Goal: Task Accomplishment & Management: Complete application form

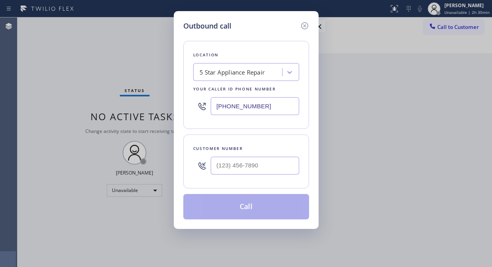
click at [237, 68] on div "5 Star Appliance Repair" at bounding box center [231, 72] width 65 height 9
paste input "American Service Alliance [GEOGRAPHIC_DATA]"
type input "American Service Alliance [GEOGRAPHIC_DATA]"
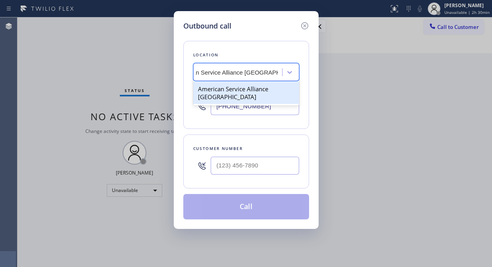
click at [239, 90] on div "American Service Alliance [GEOGRAPHIC_DATA]" at bounding box center [246, 93] width 106 height 22
type input "[PHONE_NUMBER]"
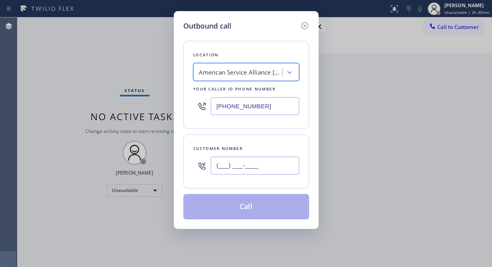
click at [221, 164] on input "(___) ___-____" at bounding box center [255, 166] width 88 height 18
paste input "424) 394-6768"
type input "[PHONE_NUMBER]"
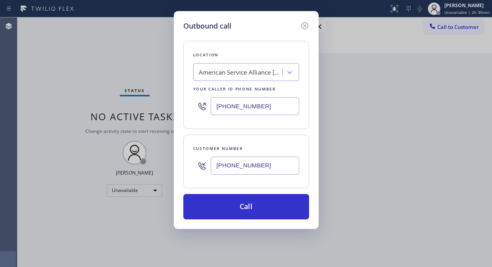
click at [90, 58] on div "Outbound call Location American Service Alliance [GEOGRAPHIC_DATA] Your caller …" at bounding box center [246, 133] width 492 height 267
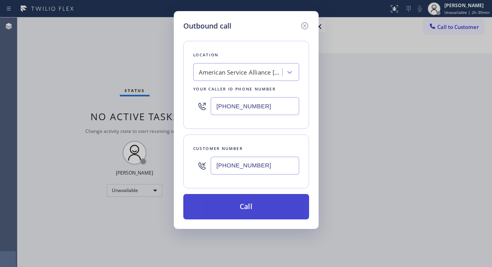
click at [228, 206] on button "Call" at bounding box center [246, 206] width 126 height 25
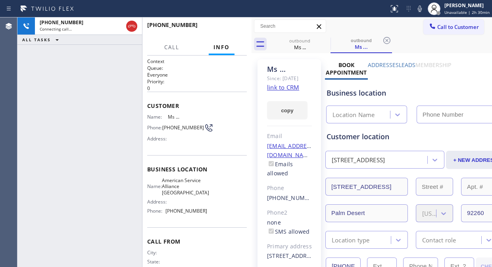
type input "[PHONE_NUMBER]"
click at [212, 31] on button "HANG UP" at bounding box center [228, 28] width 37 height 11
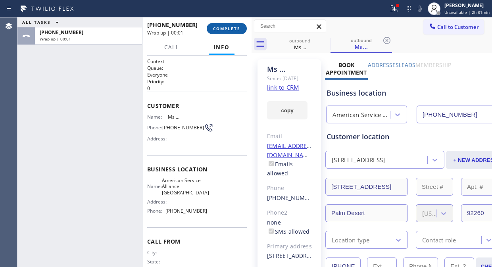
click at [224, 29] on span "COMPLETE" at bounding box center [226, 29] width 27 height 6
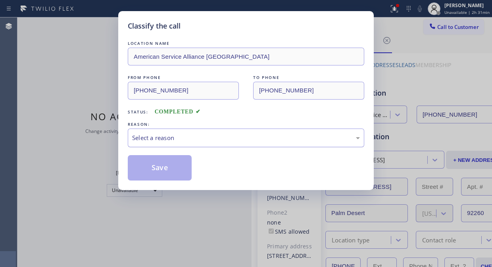
click at [219, 142] on div "Select a reason" at bounding box center [246, 137] width 236 height 19
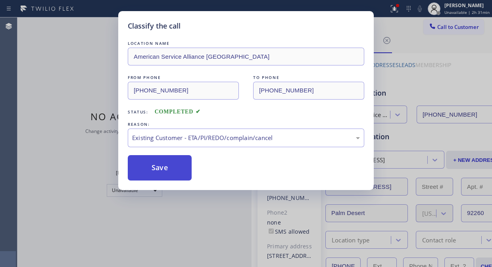
click at [172, 173] on button "Save" at bounding box center [160, 167] width 64 height 25
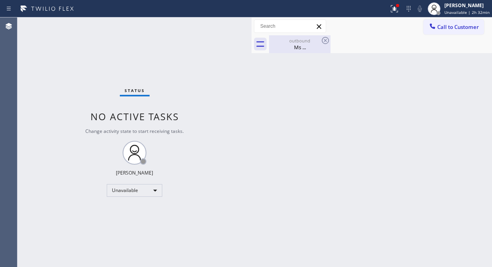
click at [306, 50] on div "Ms ..." at bounding box center [300, 47] width 60 height 7
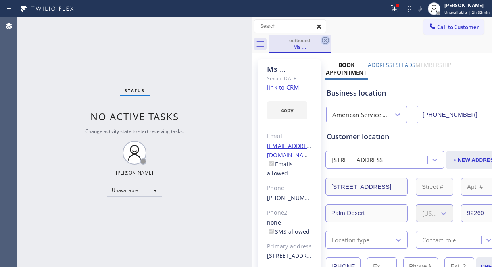
click at [326, 39] on icon at bounding box center [325, 40] width 7 height 7
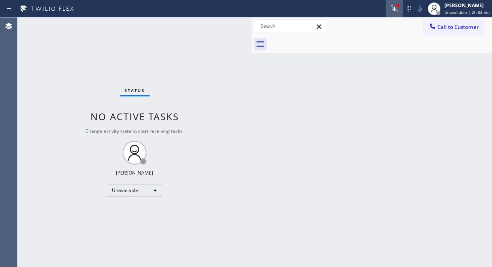
click at [399, 8] on icon at bounding box center [394, 9] width 10 height 10
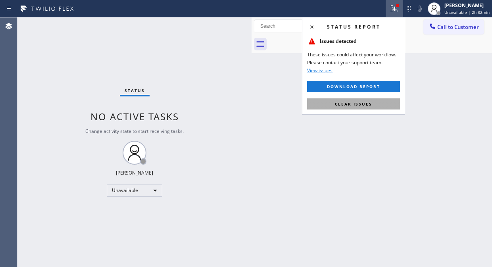
click at [358, 105] on span "Clear issues" at bounding box center [353, 104] width 37 height 6
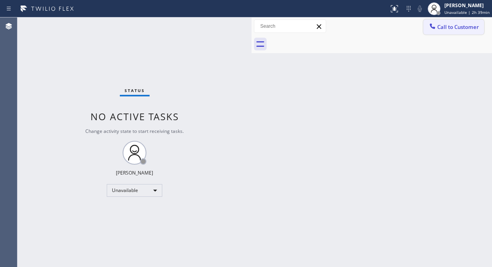
click at [435, 24] on icon at bounding box center [432, 26] width 8 height 8
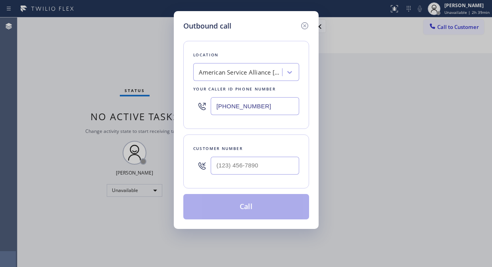
click at [268, 72] on div "American Service Alliance [GEOGRAPHIC_DATA]" at bounding box center [240, 72] width 83 height 9
type input "5 star appliance repa"
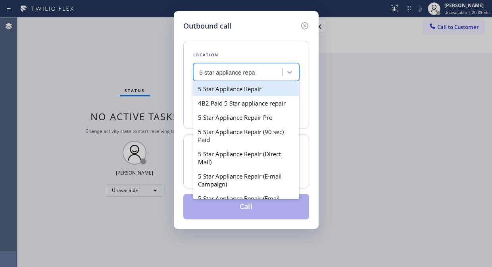
click at [263, 90] on div "5 Star Appliance Repair" at bounding box center [246, 89] width 106 height 14
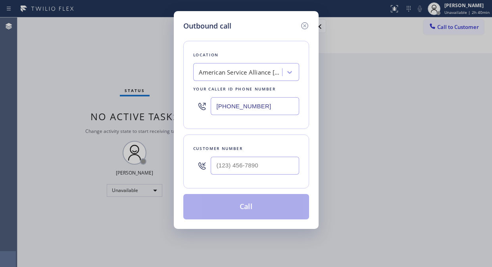
click at [101, 63] on div "Outbound call Location American Service Alliance [GEOGRAPHIC_DATA] Your caller …" at bounding box center [246, 133] width 492 height 267
click at [251, 71] on div "American Service Alliance [GEOGRAPHIC_DATA]" at bounding box center [240, 72] width 83 height 9
type input "5 star appliance repair"
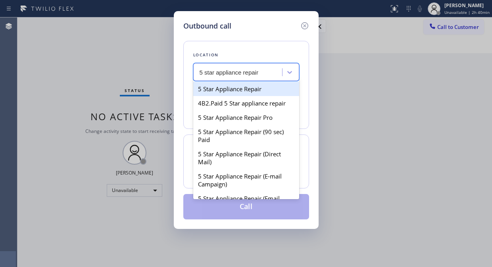
click at [247, 86] on div "5 Star Appliance Repair" at bounding box center [246, 89] width 106 height 14
type input "[PHONE_NUMBER]"
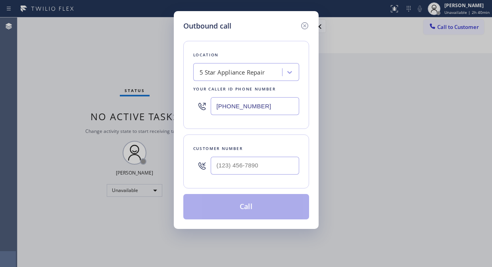
click at [88, 77] on div "Outbound call Location 5 Star Appliance Repair Your caller id phone number [PHO…" at bounding box center [246, 133] width 492 height 267
click at [228, 159] on input "(___) ___-____" at bounding box center [255, 166] width 88 height 18
paste input "818) 716-7663"
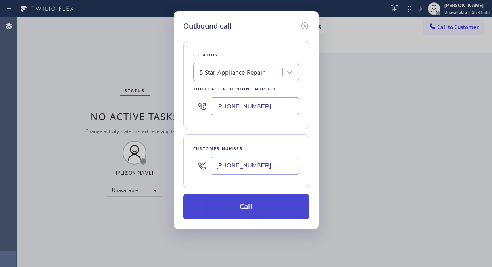
type input "[PHONE_NUMBER]"
click at [276, 209] on button "Call" at bounding box center [246, 206] width 126 height 25
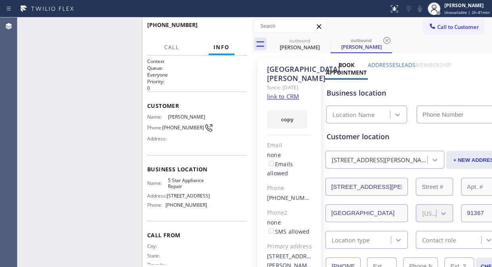
type input "[PHONE_NUMBER]"
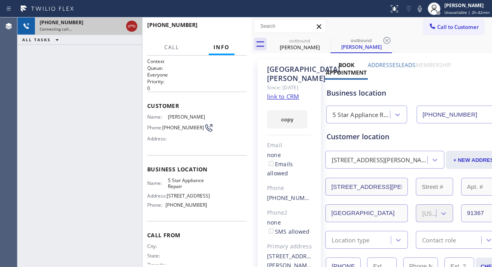
click at [132, 28] on icon at bounding box center [132, 26] width 10 height 10
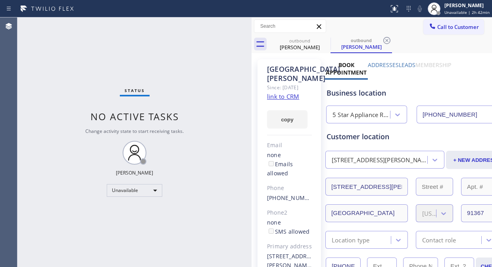
click at [443, 32] on button "Call to Customer" at bounding box center [453, 26] width 61 height 15
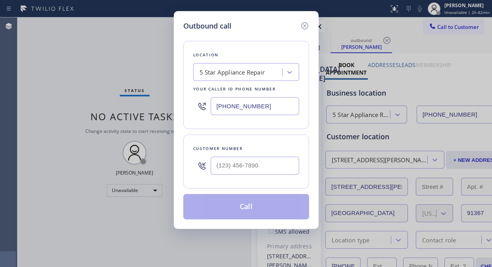
click at [257, 165] on input "text" at bounding box center [255, 166] width 88 height 18
click at [253, 172] on input "text" at bounding box center [255, 166] width 88 height 18
paste input "212) 219-9597"
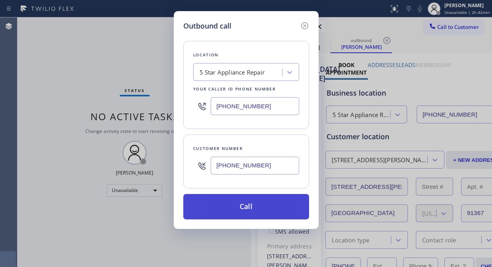
type input "[PHONE_NUMBER]"
click at [266, 206] on button "Call" at bounding box center [246, 206] width 126 height 25
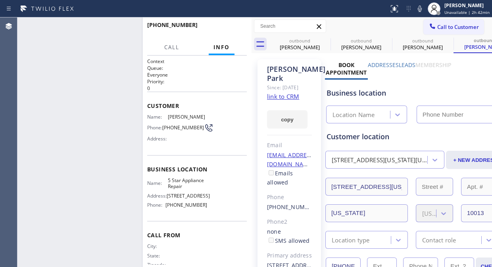
type input "[PHONE_NUMBER]"
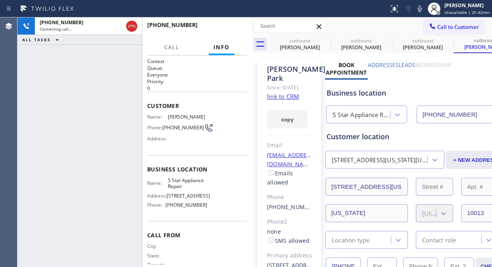
drag, startPoint x: 129, startPoint y: 25, endPoint x: 151, endPoint y: 26, distance: 22.6
click at [130, 25] on icon at bounding box center [132, 26] width 10 height 10
click at [437, 26] on span "Call to Customer" at bounding box center [458, 26] width 42 height 7
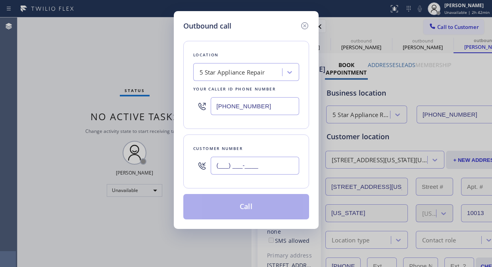
click at [213, 167] on input "(___) ___-____" at bounding box center [255, 166] width 88 height 18
paste input "310) 529-9836"
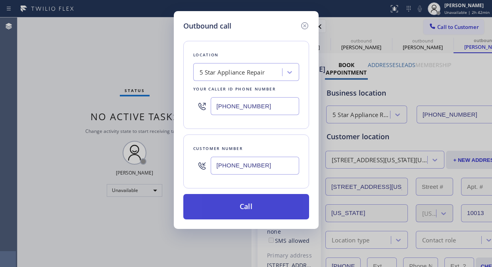
type input "[PHONE_NUMBER]"
click at [251, 203] on button "Call" at bounding box center [246, 206] width 126 height 25
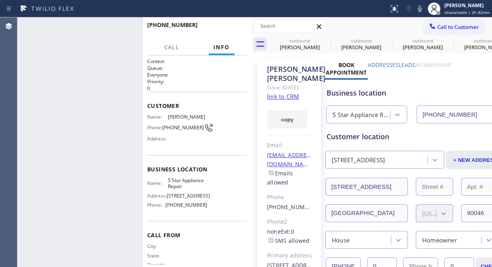
type input "[PHONE_NUMBER]"
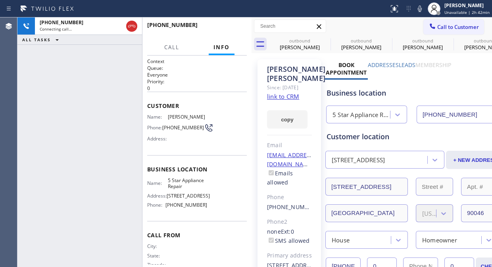
click at [72, 89] on div "[PHONE_NUMBER] Connecting call… ALL TASKS ALL TASKS ACTIVE TASKS TASKS IN WRAP …" at bounding box center [79, 141] width 125 height 249
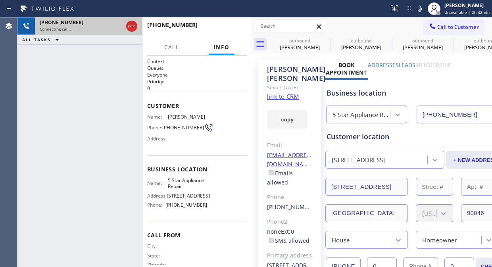
click at [139, 19] on div "[PHONE_NUMBER] Connecting call…" at bounding box center [79, 25] width 125 height 17
click at [133, 23] on icon at bounding box center [132, 26] width 10 height 10
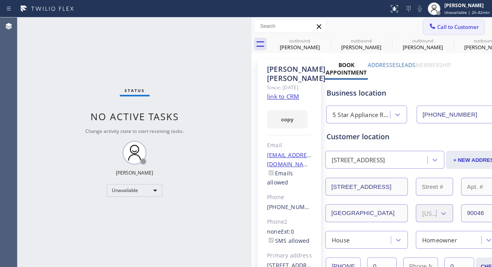
click at [437, 30] on span "Call to Customer" at bounding box center [458, 26] width 42 height 7
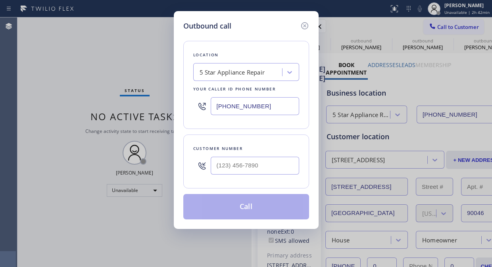
click at [238, 159] on input "text" at bounding box center [255, 166] width 88 height 18
click at [215, 166] on input "(___) ___-____" at bounding box center [255, 166] width 88 height 18
paste input "805) 379-3535"
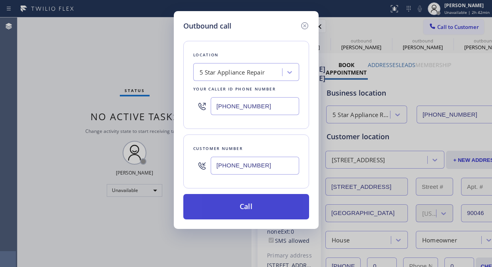
type input "[PHONE_NUMBER]"
click at [248, 207] on button "Call" at bounding box center [246, 206] width 126 height 25
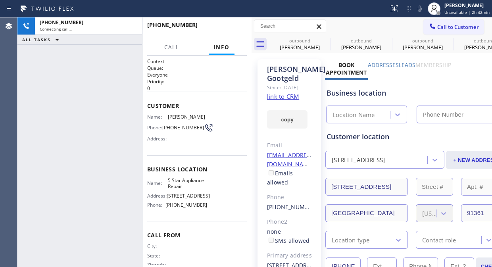
type input "[PHONE_NUMBER]"
click at [330, 37] on icon at bounding box center [325, 41] width 10 height 10
click at [382, 40] on icon at bounding box center [387, 41] width 10 height 10
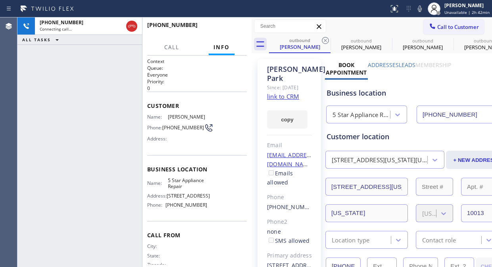
click at [322, 40] on icon at bounding box center [325, 41] width 10 height 10
click at [0, 0] on icon at bounding box center [0, 0] width 0 height 0
click at [322, 40] on icon at bounding box center [325, 41] width 10 height 10
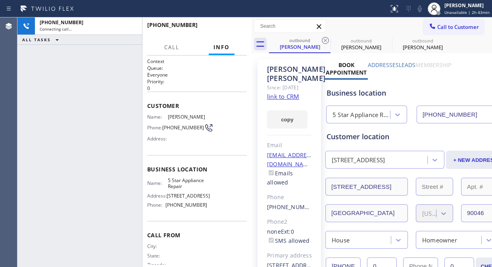
click at [322, 40] on icon at bounding box center [325, 41] width 10 height 10
click at [0, 0] on icon at bounding box center [0, 0] width 0 height 0
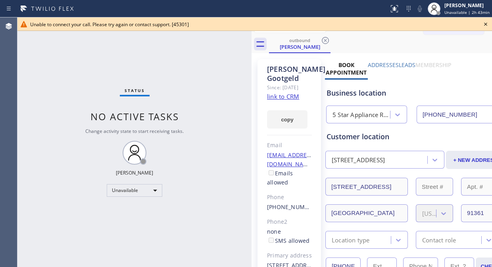
click at [484, 24] on icon at bounding box center [486, 24] width 10 height 10
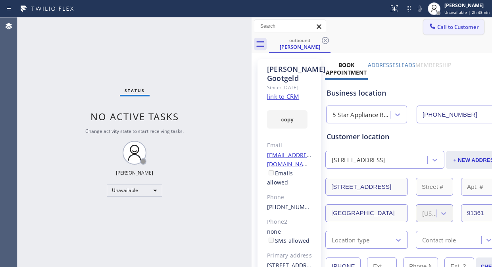
click at [437, 28] on span "Call to Customer" at bounding box center [458, 26] width 42 height 7
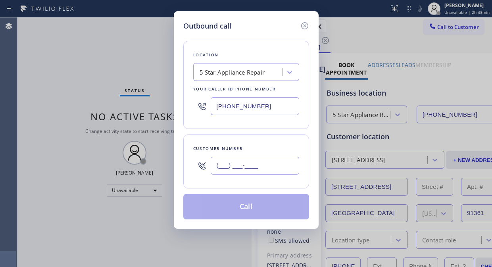
click at [242, 163] on input "(___) ___-____" at bounding box center [255, 166] width 88 height 18
paste input "516) 742-9154"
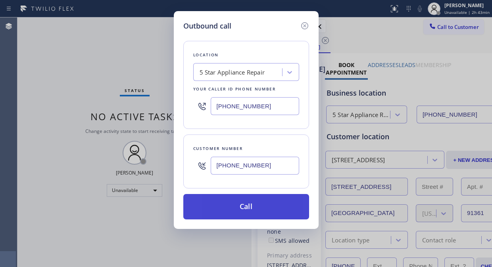
type input "[PHONE_NUMBER]"
click at [262, 209] on button "Call" at bounding box center [246, 206] width 126 height 25
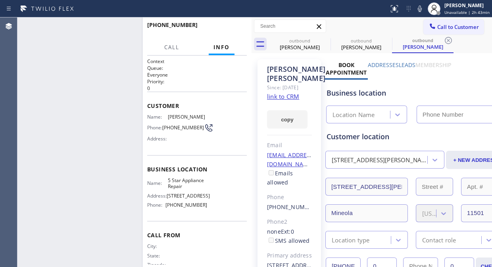
type input "[PHONE_NUMBER]"
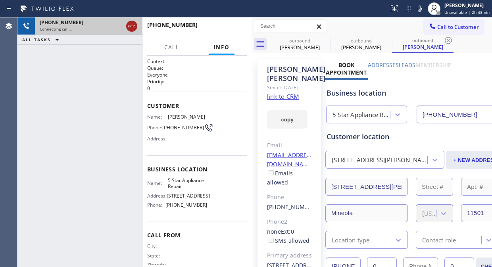
click at [132, 23] on icon at bounding box center [132, 26] width 10 height 10
click at [447, 26] on span "Call to Customer" at bounding box center [458, 26] width 42 height 7
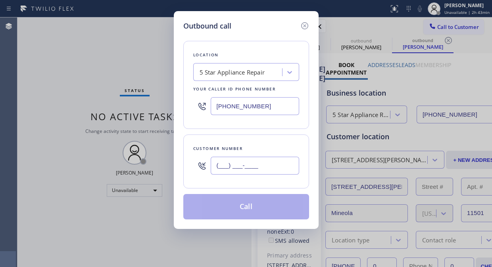
click at [218, 168] on input "(___) ___-____" at bounding box center [255, 166] width 88 height 18
paste input "626) 641-7033"
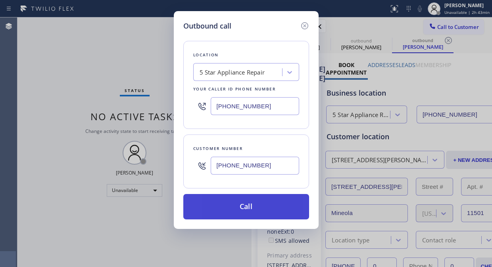
type input "[PHONE_NUMBER]"
click at [258, 211] on button "Call" at bounding box center [246, 206] width 126 height 25
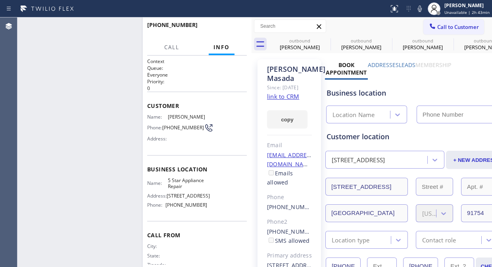
type input "[PHONE_NUMBER]"
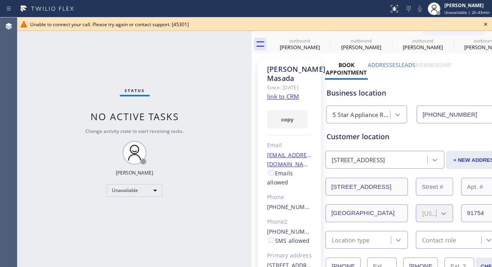
click at [481, 26] on icon at bounding box center [486, 24] width 10 height 10
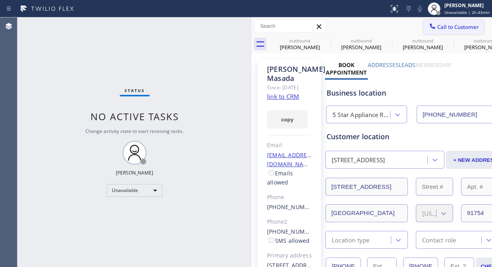
click at [441, 30] on span "Call to Customer" at bounding box center [458, 26] width 42 height 7
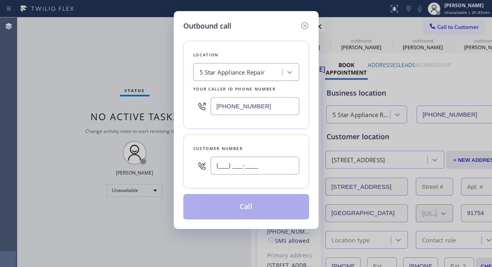
click at [232, 171] on input "(___) ___-____" at bounding box center [255, 166] width 88 height 18
paste input "818) 268-8392"
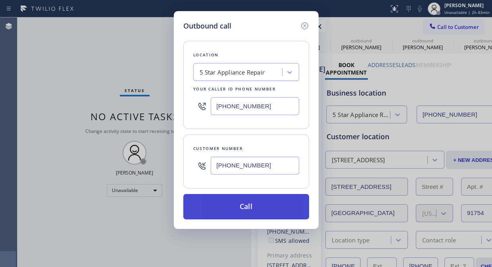
type input "[PHONE_NUMBER]"
click at [253, 207] on button "Call" at bounding box center [246, 206] width 126 height 25
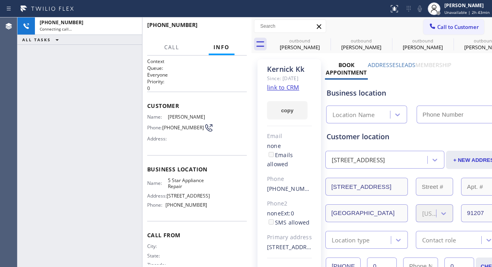
type input "[PHONE_NUMBER]"
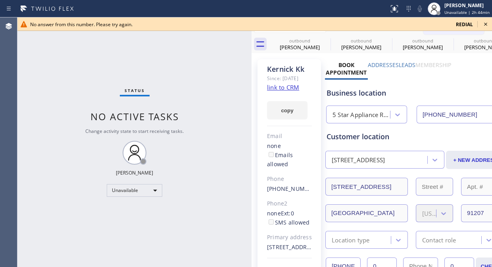
click at [100, 53] on div "Status No active tasks Change activity state to start receiving tasks. [PERSON_…" at bounding box center [134, 141] width 234 height 249
click at [484, 22] on icon at bounding box center [486, 24] width 10 height 10
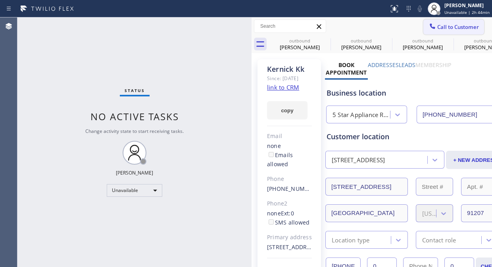
click at [446, 33] on button "Call to Customer" at bounding box center [453, 26] width 61 height 15
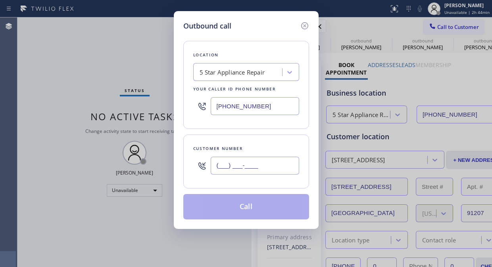
click at [280, 165] on input "(___) ___-____" at bounding box center [255, 166] width 88 height 18
paste input "424) 200-0212"
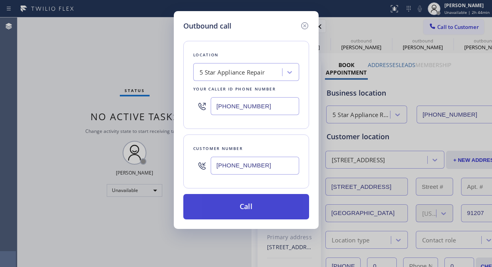
type input "[PHONE_NUMBER]"
click at [282, 205] on button "Call" at bounding box center [246, 206] width 126 height 25
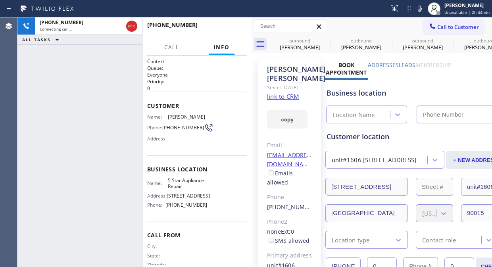
type input "[PHONE_NUMBER]"
click at [91, 81] on div "[PHONE_NUMBER] Connecting call… ALL TASKS ALL TASKS ACTIVE TASKS TASKS IN WRAP …" at bounding box center [79, 141] width 125 height 249
drag, startPoint x: 129, startPoint y: 24, endPoint x: 176, endPoint y: 1, distance: 52.5
click at [130, 24] on icon at bounding box center [132, 26] width 10 height 10
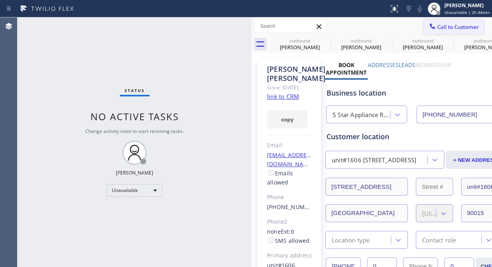
click at [437, 28] on span "Call to Customer" at bounding box center [458, 26] width 42 height 7
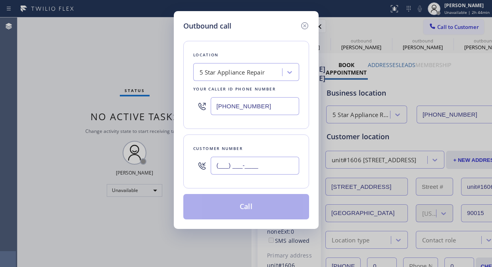
click at [246, 162] on input "(___) ___-____" at bounding box center [255, 166] width 88 height 18
paste input "415) 350-9852"
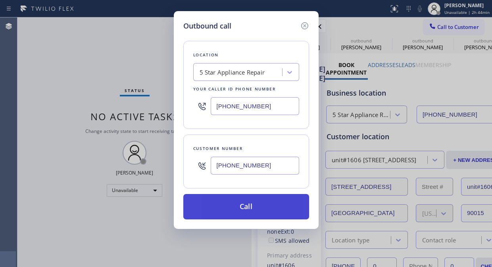
type input "[PHONE_NUMBER]"
click at [256, 203] on button "Call" at bounding box center [246, 206] width 126 height 25
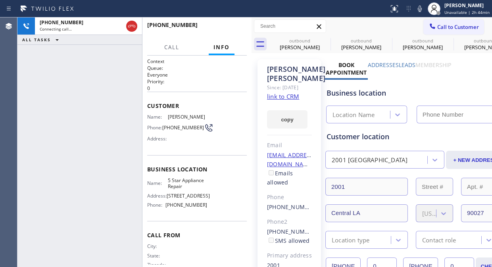
type input "[PHONE_NUMBER]"
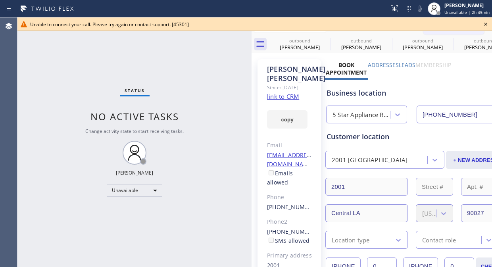
click at [94, 57] on div "Status No active tasks Change activity state to start receiving tasks. [PERSON_…" at bounding box center [134, 141] width 234 height 249
click at [484, 23] on icon at bounding box center [486, 24] width 10 height 10
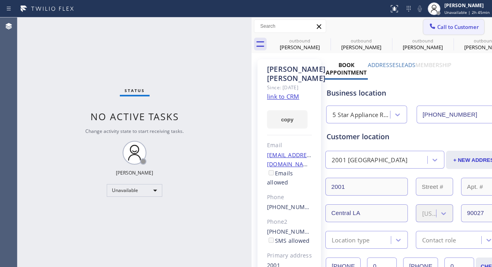
click at [437, 25] on span "Call to Customer" at bounding box center [458, 26] width 42 height 7
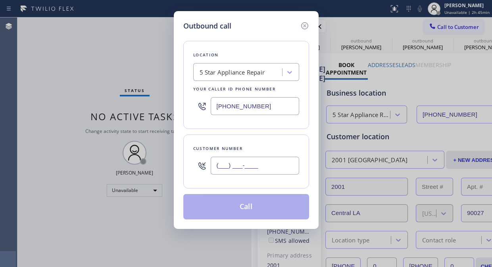
click at [224, 174] on input "(___) ___-____" at bounding box center [255, 166] width 88 height 18
paste input "415) 350-9852"
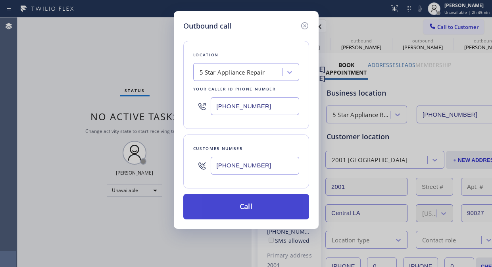
type input "[PHONE_NUMBER]"
click at [258, 207] on button "Call" at bounding box center [246, 206] width 126 height 25
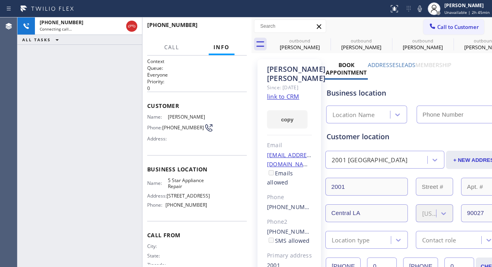
type input "[PHONE_NUMBER]"
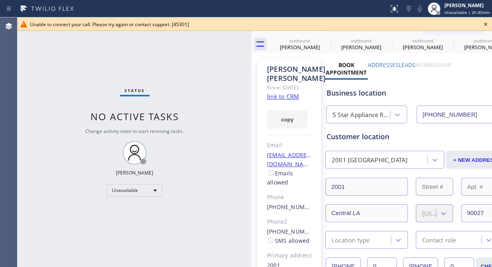
click at [445, 31] on div at bounding box center [254, 31] width 474 height 0
click at [489, 22] on icon at bounding box center [486, 24] width 10 height 10
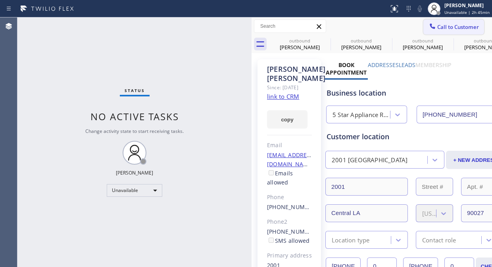
click at [456, 25] on span "Call to Customer" at bounding box center [458, 26] width 42 height 7
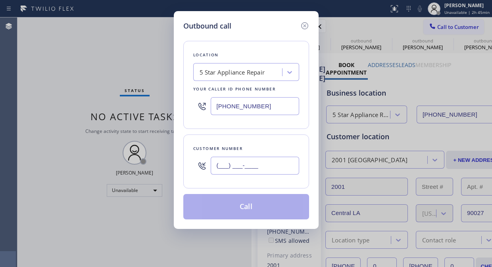
click at [284, 170] on input "(___) ___-____" at bounding box center [255, 166] width 88 height 18
paste input "310) 821-1651"
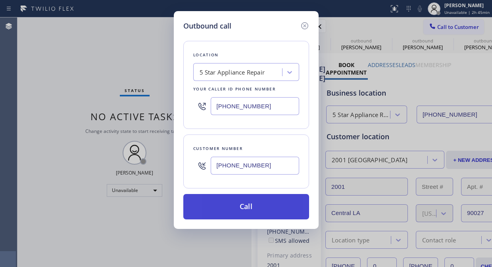
type input "[PHONE_NUMBER]"
click at [279, 204] on button "Call" at bounding box center [246, 206] width 126 height 25
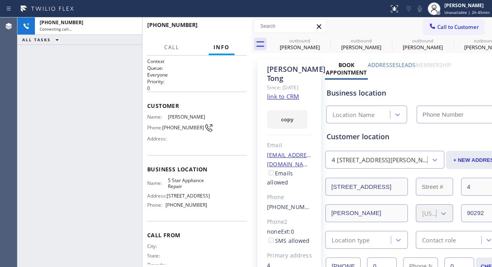
type input "[PHONE_NUMBER]"
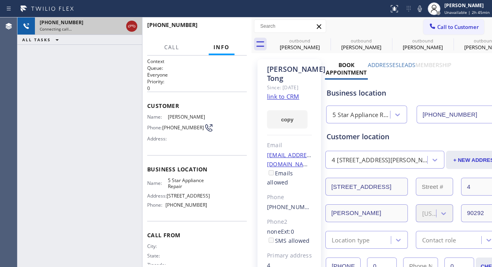
click at [129, 26] on icon at bounding box center [132, 26] width 10 height 10
click at [428, 30] on icon at bounding box center [432, 26] width 8 height 8
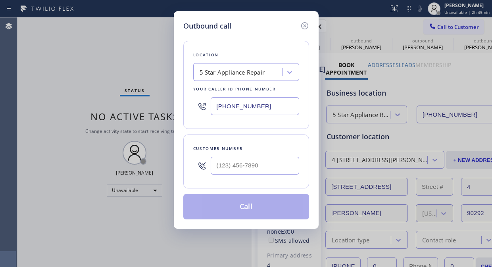
click at [241, 160] on input "text" at bounding box center [255, 166] width 88 height 18
paste input "818) 279-4646"
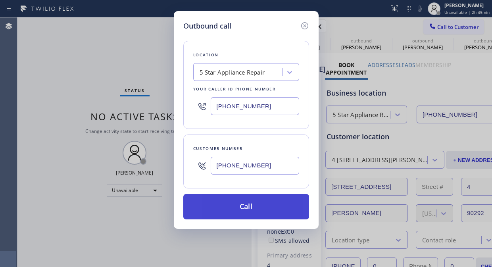
type input "[PHONE_NUMBER]"
click at [259, 204] on button "Call" at bounding box center [246, 206] width 126 height 25
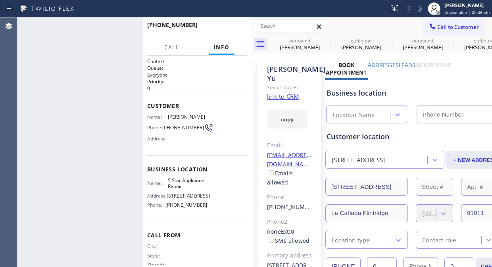
type input "[PHONE_NUMBER]"
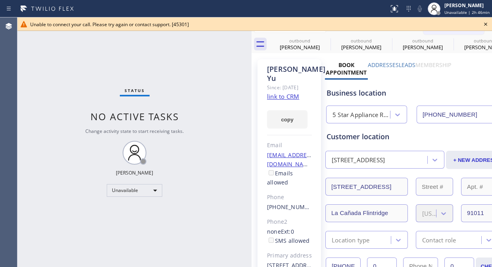
click at [486, 23] on icon at bounding box center [485, 24] width 3 height 3
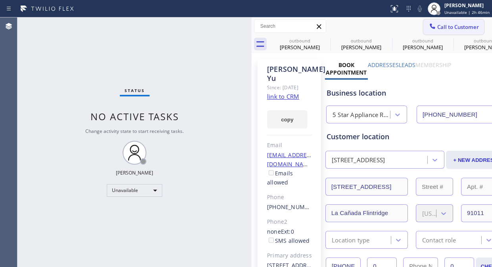
click at [441, 28] on span "Call to Customer" at bounding box center [458, 26] width 42 height 7
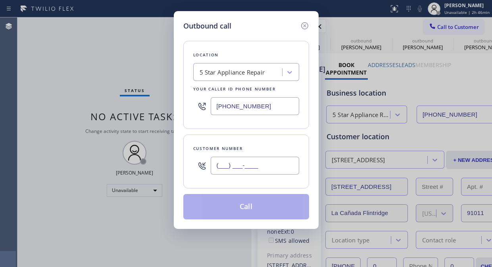
click at [267, 162] on input "(___) ___-____" at bounding box center [255, 166] width 88 height 18
paste input "408) 319-7718"
type input "[PHONE_NUMBER]"
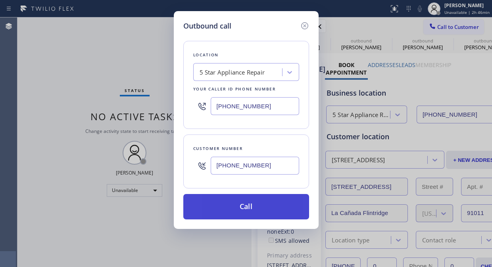
click at [279, 209] on button "Call" at bounding box center [246, 206] width 126 height 25
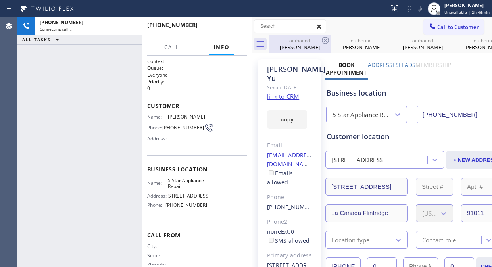
click at [49, 112] on div "[PHONE_NUMBER] Connecting call… ALL TASKS ALL TASKS ACTIVE TASKS TASKS IN WRAP …" at bounding box center [79, 141] width 125 height 249
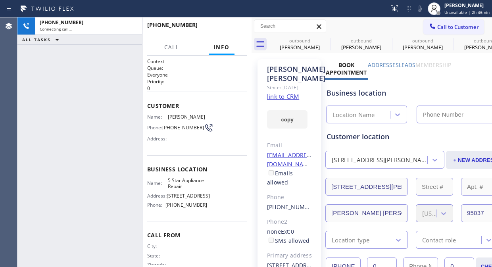
type input "[PHONE_NUMBER]"
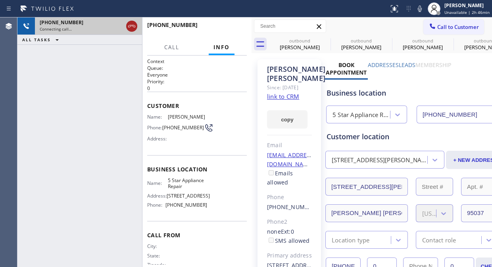
click at [128, 24] on icon at bounding box center [132, 26] width 10 height 10
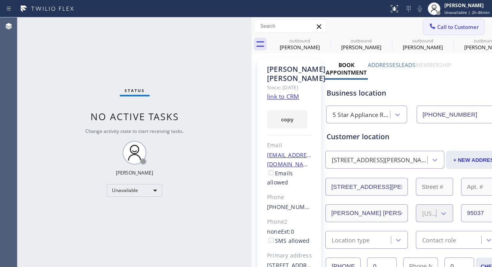
click at [437, 27] on span "Call to Customer" at bounding box center [458, 26] width 42 height 7
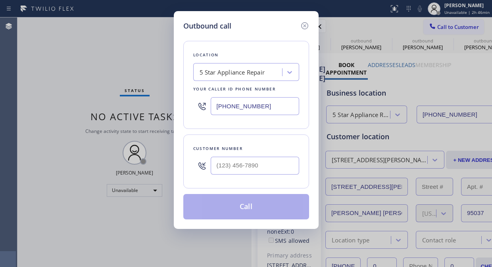
drag, startPoint x: 264, startPoint y: 163, endPoint x: 252, endPoint y: 179, distance: 19.6
click at [263, 163] on input "text" at bounding box center [255, 166] width 88 height 18
click at [216, 164] on input "(___) ___-____" at bounding box center [255, 166] width 88 height 18
paste input "408) 319-7718"
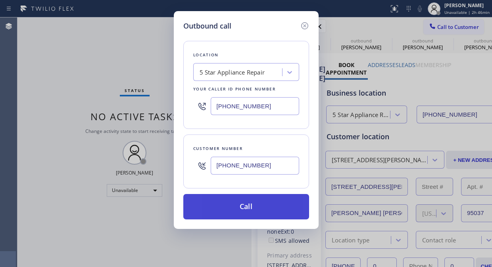
type input "[PHONE_NUMBER]"
click at [268, 205] on button "Call" at bounding box center [246, 206] width 126 height 25
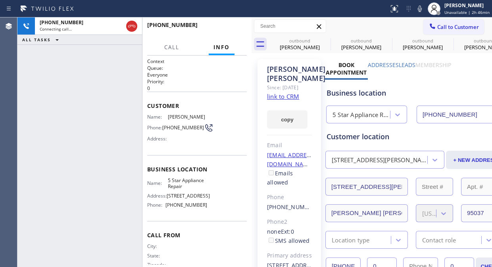
type input "[PHONE_NUMBER]"
click at [131, 28] on icon at bounding box center [132, 26] width 10 height 10
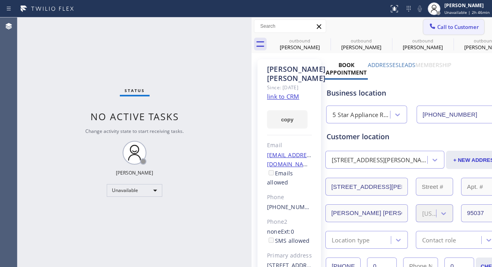
click at [437, 24] on span "Call to Customer" at bounding box center [458, 26] width 42 height 7
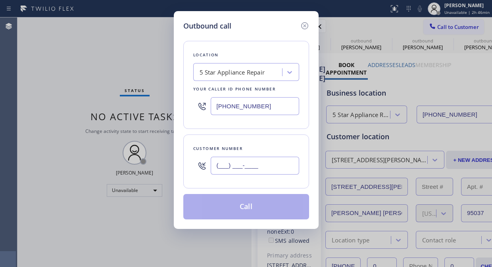
click at [223, 165] on input "(___) ___-____" at bounding box center [255, 166] width 88 height 18
paste input "626) 578-1677"
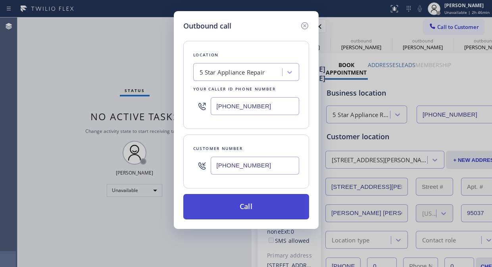
type input "[PHONE_NUMBER]"
click at [271, 204] on button "Call" at bounding box center [246, 206] width 126 height 25
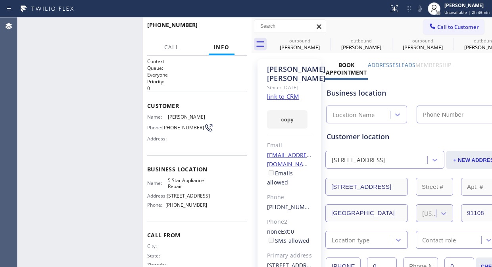
type input "[PHONE_NUMBER]"
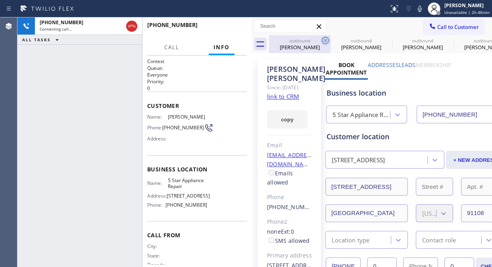
click at [326, 38] on icon at bounding box center [325, 41] width 10 height 10
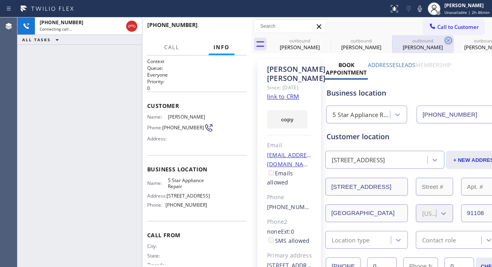
click at [0, 0] on icon at bounding box center [0, 0] width 0 height 0
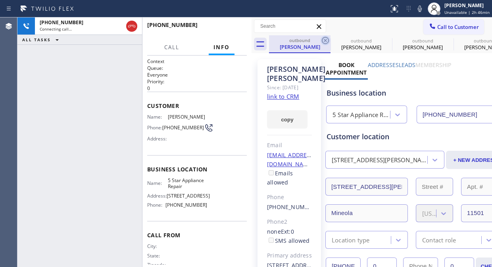
click at [322, 40] on icon at bounding box center [325, 41] width 10 height 10
click at [0, 0] on icon at bounding box center [0, 0] width 0 height 0
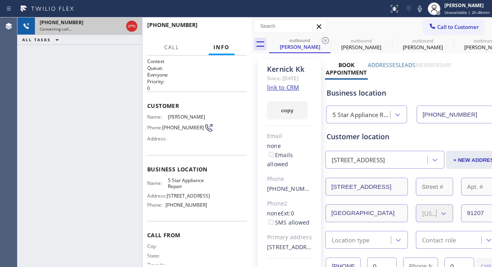
click at [128, 19] on div at bounding box center [132, 25] width 14 height 17
click at [129, 26] on icon at bounding box center [132, 26] width 10 height 10
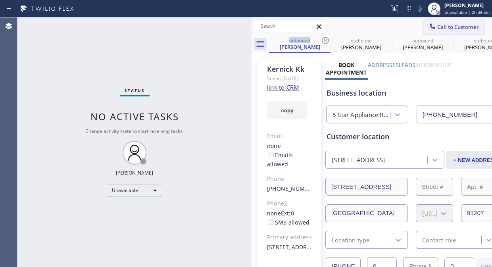
click at [438, 27] on span "Call to Customer" at bounding box center [458, 26] width 42 height 7
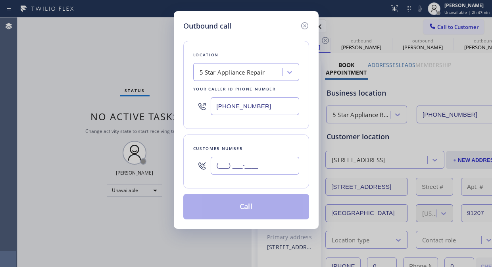
click at [258, 167] on input "(___) ___-____" at bounding box center [255, 166] width 88 height 18
paste input "917) 742-8595"
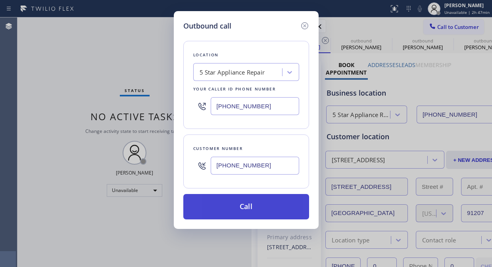
type input "[PHONE_NUMBER]"
click at [254, 206] on button "Call" at bounding box center [246, 206] width 126 height 25
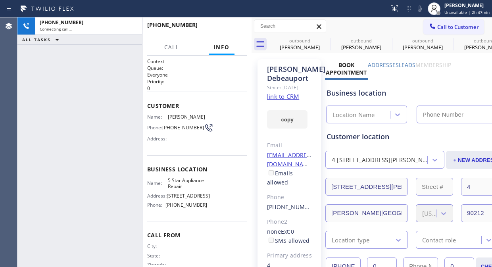
type input "[PHONE_NUMBER]"
click at [224, 31] on span "HANG UP" at bounding box center [228, 29] width 24 height 6
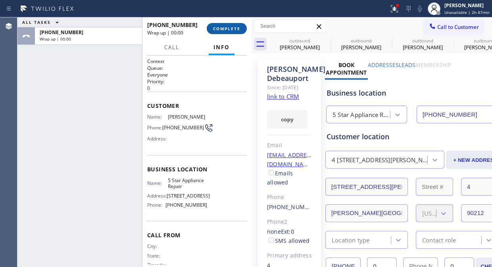
click at [224, 31] on span "COMPLETE" at bounding box center [226, 29] width 27 height 6
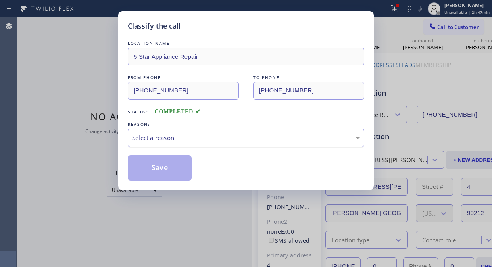
click at [256, 137] on div "Select a reason" at bounding box center [246, 137] width 228 height 9
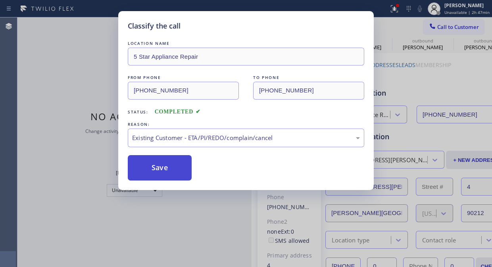
click at [172, 174] on button "Save" at bounding box center [160, 167] width 64 height 25
click at [151, 163] on div "Status No active tasks Change activity state to start receiving tasks. [PERSON_…" at bounding box center [134, 141] width 234 height 249
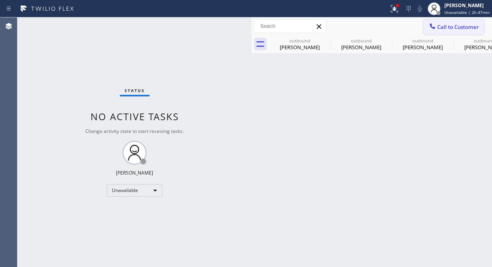
click at [460, 26] on span "Call to Customer" at bounding box center [458, 26] width 42 height 7
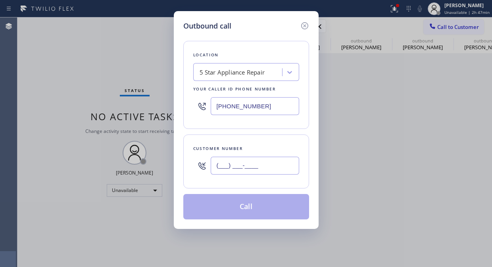
click at [260, 160] on input "(___) ___-____" at bounding box center [255, 166] width 88 height 18
paste input "818) 551-9934"
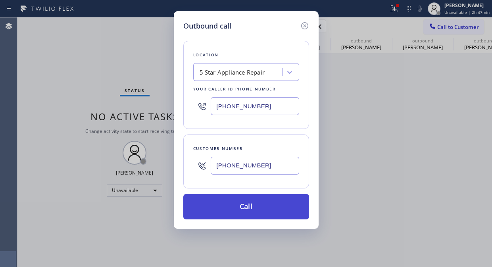
type input "[PHONE_NUMBER]"
click at [251, 205] on button "Call" at bounding box center [246, 206] width 126 height 25
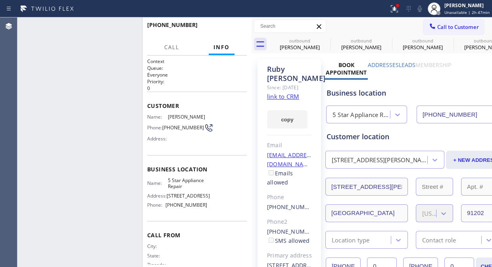
type input "[PHONE_NUMBER]"
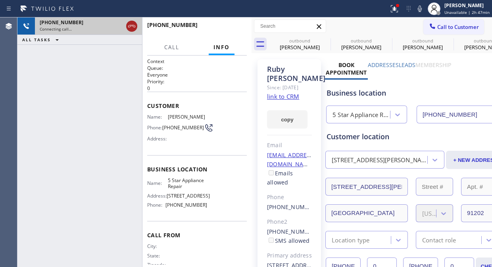
click at [132, 25] on icon at bounding box center [132, 26] width 10 height 10
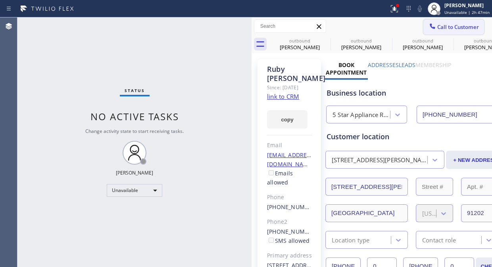
click at [460, 28] on span "Call to Customer" at bounding box center [458, 26] width 42 height 7
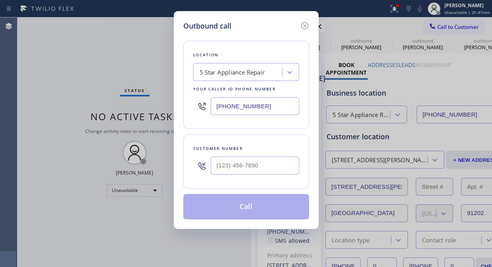
click at [262, 165] on input "text" at bounding box center [255, 166] width 88 height 18
click at [255, 163] on input "(___) ___-____" at bounding box center [255, 166] width 88 height 18
paste input "9"
click at [212, 171] on input "(___) ___-___9" at bounding box center [255, 166] width 88 height 18
paste input "917) 923-4987"
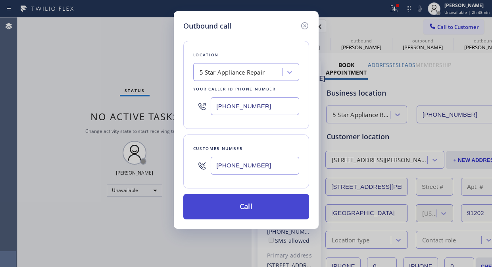
type input "[PHONE_NUMBER]"
click at [275, 208] on button "Call" at bounding box center [246, 206] width 126 height 25
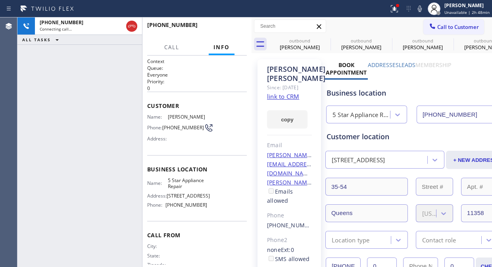
type input "[PHONE_NUMBER]"
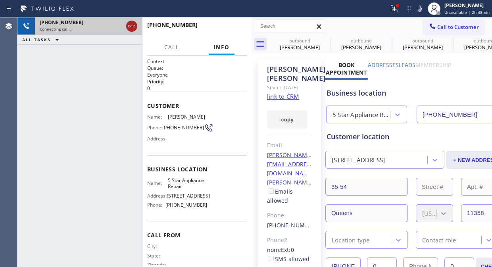
click at [134, 21] on icon at bounding box center [132, 26] width 10 height 10
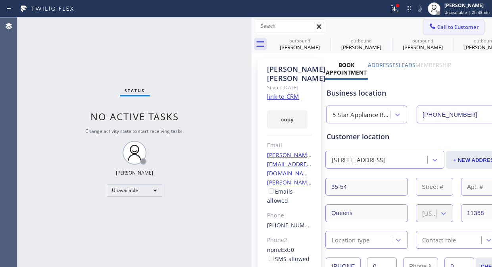
click at [437, 29] on span "Call to Customer" at bounding box center [458, 26] width 42 height 7
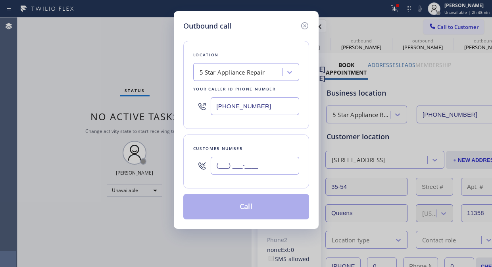
click at [217, 165] on input "(___) ___-____" at bounding box center [255, 166] width 88 height 18
paste input "617) 945-5630"
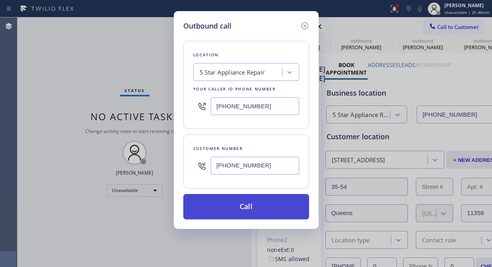
type input "[PHONE_NUMBER]"
click at [251, 208] on button "Call" at bounding box center [246, 206] width 126 height 25
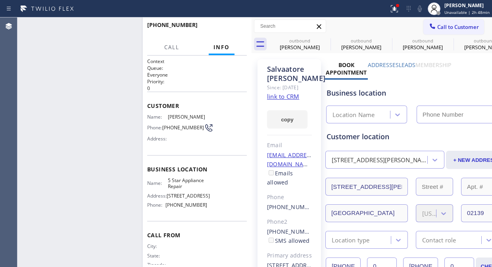
type input "[PHONE_NUMBER]"
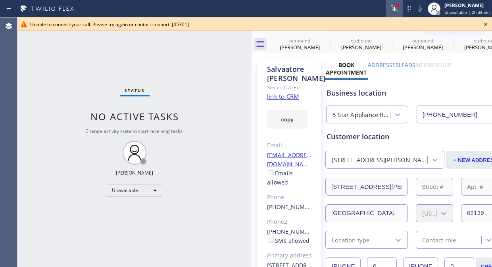
click at [390, 10] on div at bounding box center [393, 9] width 17 height 10
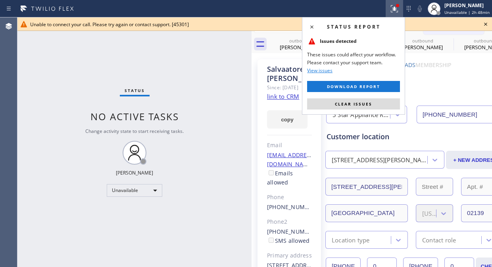
click at [365, 100] on button "Clear issues" at bounding box center [353, 103] width 93 height 11
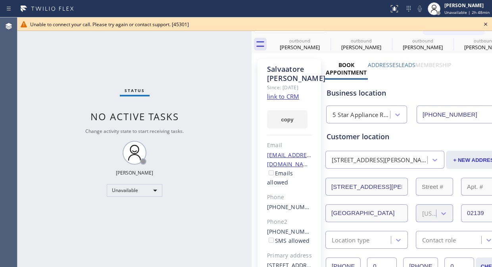
click at [485, 25] on icon at bounding box center [486, 24] width 10 height 10
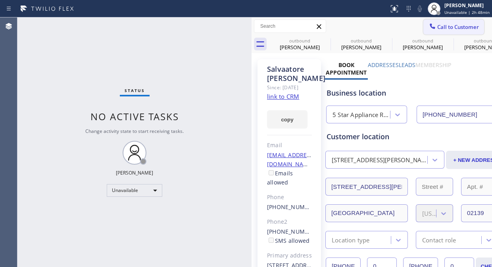
click at [451, 29] on span "Call to Customer" at bounding box center [458, 26] width 42 height 7
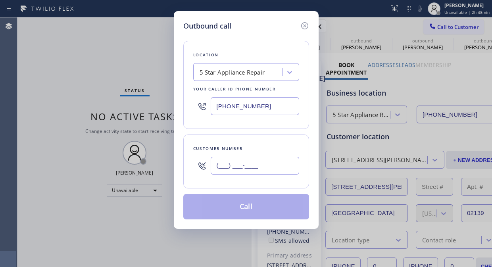
click at [229, 166] on input "(___) ___-____" at bounding box center [255, 166] width 88 height 18
paste input "464) 290-1720"
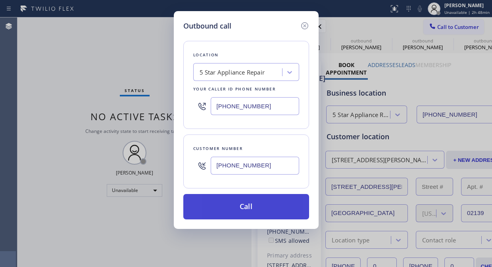
type input "[PHONE_NUMBER]"
click at [252, 210] on button "Call" at bounding box center [246, 206] width 126 height 25
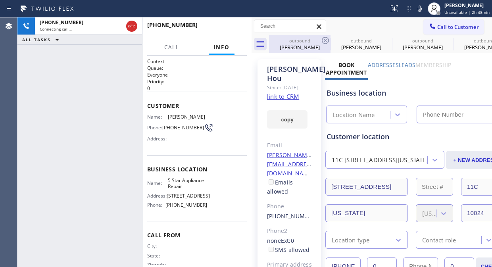
type input "[PHONE_NUMBER]"
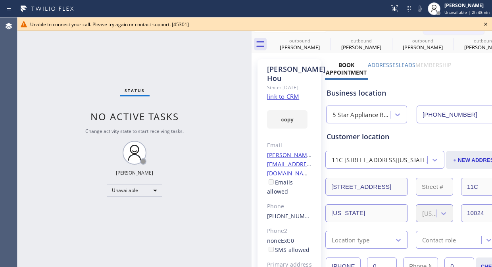
click at [484, 23] on icon at bounding box center [486, 24] width 10 height 10
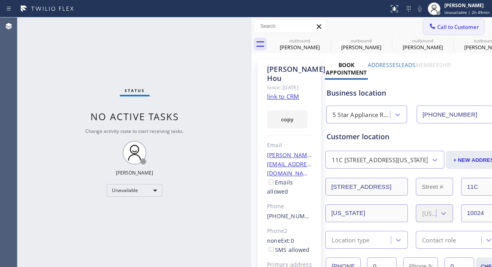
click at [437, 27] on span "Call to Customer" at bounding box center [458, 26] width 42 height 7
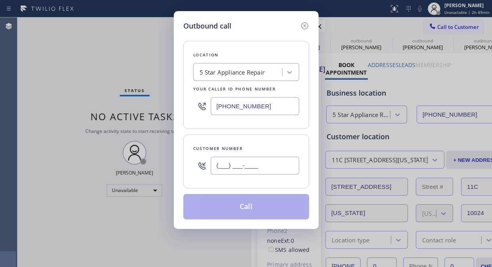
click at [227, 165] on input "(___) ___-____" at bounding box center [255, 166] width 88 height 18
paste input "858) 847-0603"
type input "[PHONE_NUMBER]"
click at [253, 205] on button "Call" at bounding box center [246, 206] width 126 height 25
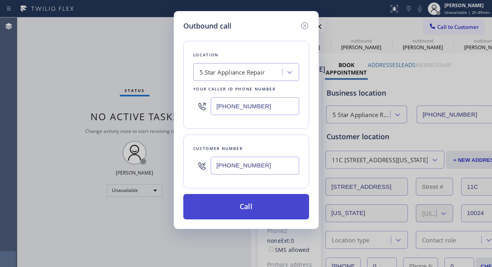
click at [262, 209] on button "Call" at bounding box center [246, 206] width 126 height 25
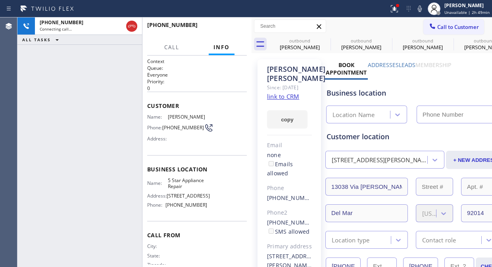
type input "[PHONE_NUMBER]"
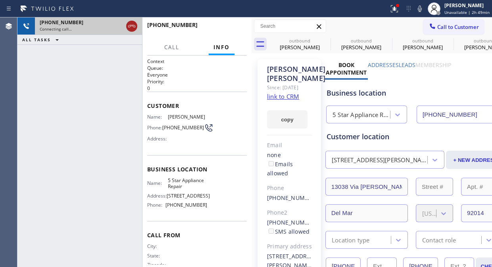
click at [132, 27] on icon at bounding box center [132, 26] width 10 height 10
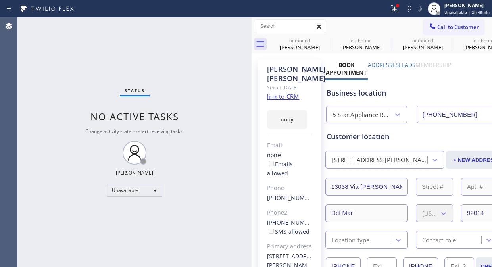
click at [437, 28] on span "Call to Customer" at bounding box center [458, 26] width 42 height 7
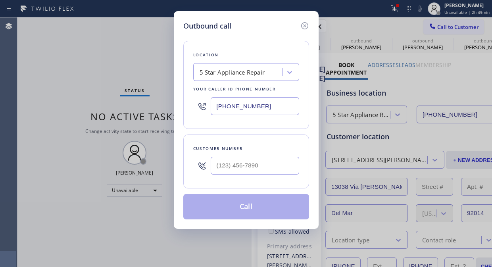
click at [223, 156] on div at bounding box center [255, 166] width 88 height 26
click at [217, 165] on input "(___) ___-____" at bounding box center [255, 166] width 88 height 18
paste input "212) 732-7155"
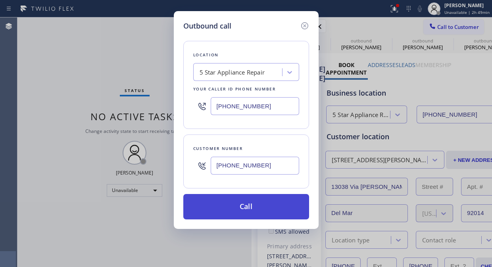
type input "[PHONE_NUMBER]"
click at [250, 207] on button "Call" at bounding box center [246, 206] width 126 height 25
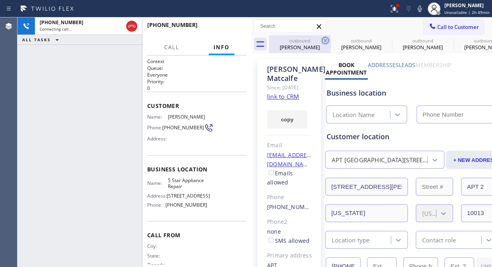
type input "[PHONE_NUMBER]"
click at [322, 42] on icon at bounding box center [325, 40] width 7 height 7
click at [0, 0] on icon at bounding box center [0, 0] width 0 height 0
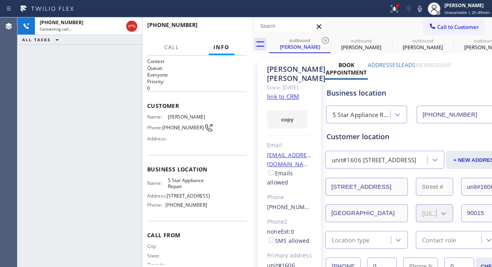
click at [324, 42] on icon at bounding box center [325, 41] width 10 height 10
click at [0, 0] on icon at bounding box center [0, 0] width 0 height 0
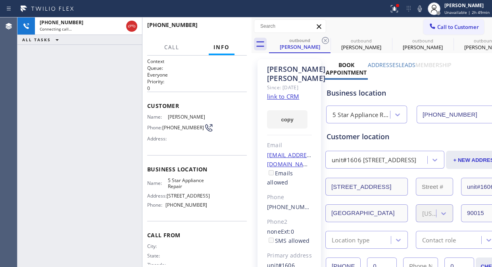
click at [0, 0] on icon at bounding box center [0, 0] width 0 height 0
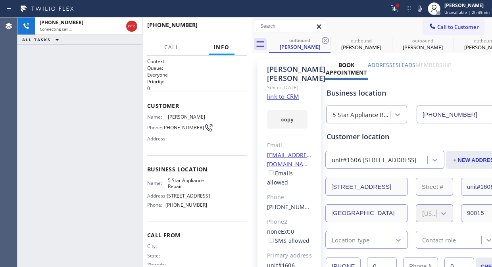
click at [0, 0] on icon at bounding box center [0, 0] width 0 height 0
click at [399, 11] on icon at bounding box center [394, 9] width 10 height 10
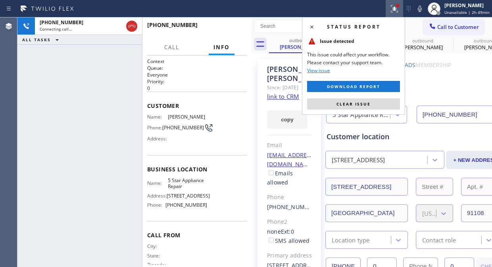
drag, startPoint x: 326, startPoint y: 36, endPoint x: 374, endPoint y: 252, distance: 221.0
click at [324, 38] on icon at bounding box center [325, 41] width 10 height 10
click at [0, 0] on icon at bounding box center [0, 0] width 0 height 0
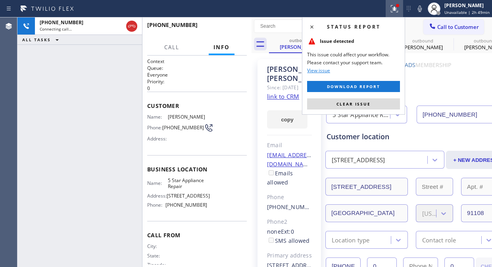
click at [0, 0] on icon at bounding box center [0, 0] width 0 height 0
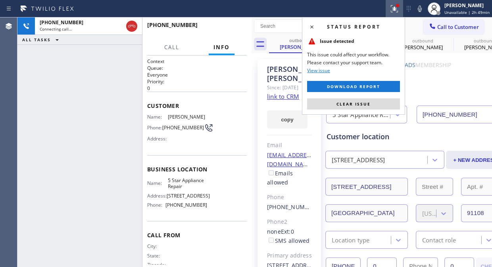
click at [0, 0] on icon at bounding box center [0, 0] width 0 height 0
click at [393, 10] on icon at bounding box center [394, 9] width 10 height 10
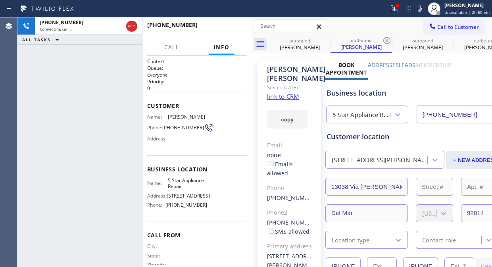
click at [119, 92] on div "[PHONE_NUMBER] Connecting call… ALL TASKS ALL TASKS ACTIVE TASKS TASKS IN WRAP …" at bounding box center [79, 141] width 125 height 249
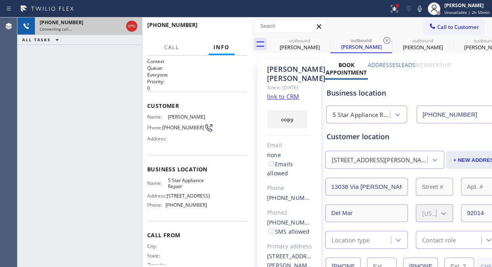
click at [135, 31] on div at bounding box center [132, 25] width 14 height 17
click at [135, 29] on icon at bounding box center [132, 26] width 10 height 10
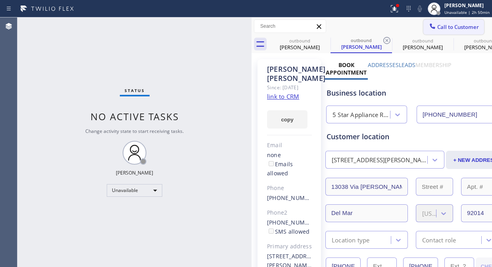
click at [430, 25] on div at bounding box center [432, 27] width 10 height 10
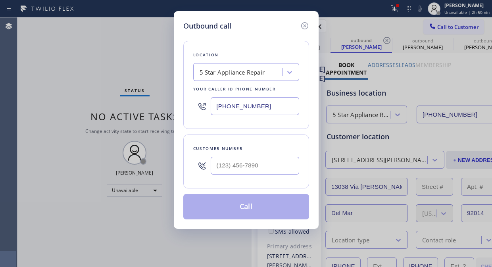
type input "(___) ___-____"
click at [260, 172] on input "(___) ___-____" at bounding box center [255, 166] width 88 height 18
click at [241, 177] on div "(___) ___-____" at bounding box center [255, 166] width 88 height 26
click at [219, 169] on input "(___) ___-____" at bounding box center [255, 166] width 88 height 18
paste input "760) 427-8094"
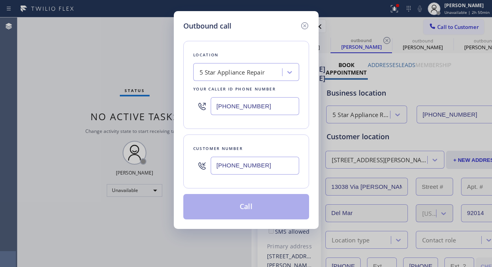
type input "[PHONE_NUMBER]"
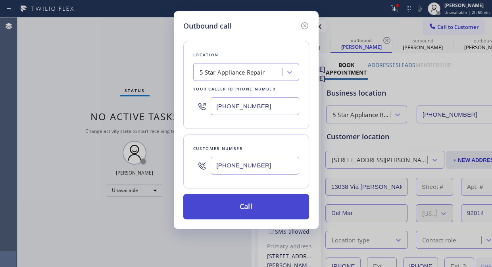
click at [257, 206] on button "Call" at bounding box center [246, 206] width 126 height 25
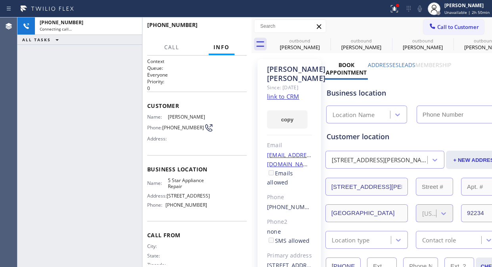
type input "[PHONE_NUMBER]"
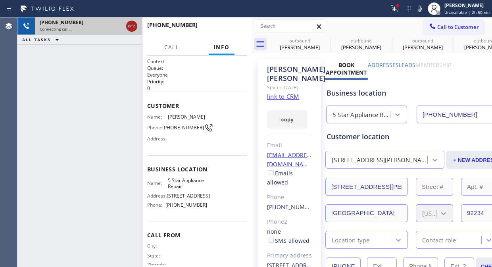
click at [130, 24] on icon at bounding box center [132, 26] width 10 height 10
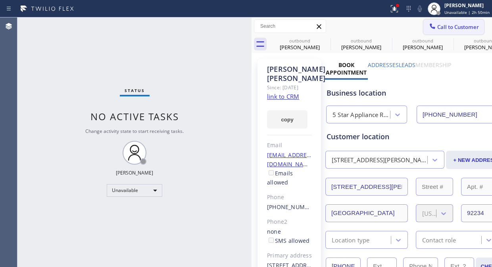
click at [427, 21] on button "Call to Customer" at bounding box center [453, 26] width 61 height 15
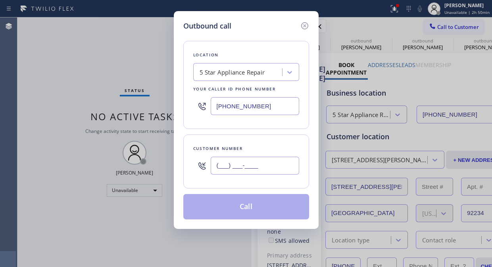
click at [211, 168] on input "(___) ___-____" at bounding box center [255, 166] width 88 height 18
paste input "858) 695-2504"
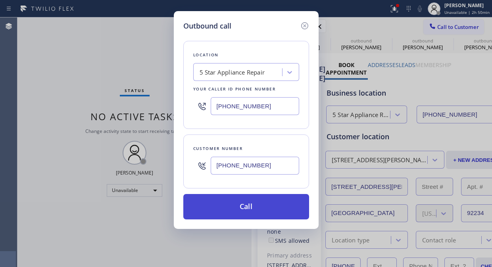
type input "[PHONE_NUMBER]"
click at [229, 201] on button "Call" at bounding box center [246, 206] width 126 height 25
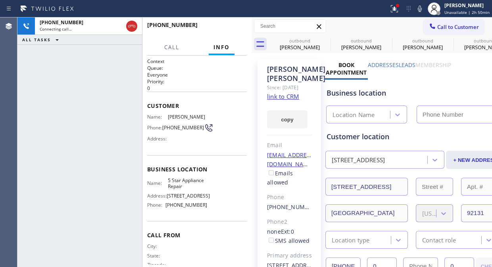
type input "[PHONE_NUMBER]"
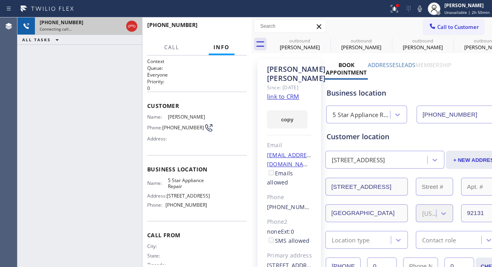
drag, startPoint x: 137, startPoint y: 25, endPoint x: 127, endPoint y: 25, distance: 9.9
click at [136, 25] on div at bounding box center [131, 26] width 11 height 10
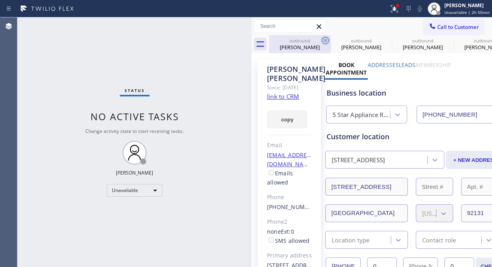
click at [330, 45] on div at bounding box center [325, 41] width 10 height 10
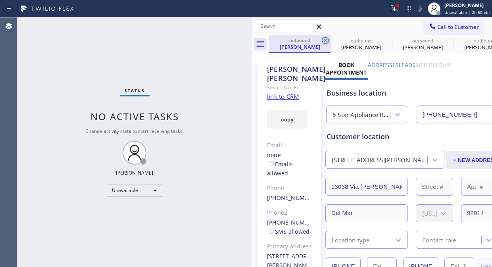
click at [326, 40] on icon at bounding box center [325, 40] width 7 height 7
click at [0, 0] on icon at bounding box center [0, 0] width 0 height 0
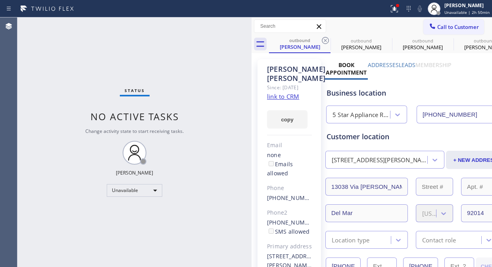
click at [0, 0] on icon at bounding box center [0, 0] width 0 height 0
click at [446, 27] on span "Call to Customer" at bounding box center [458, 26] width 42 height 7
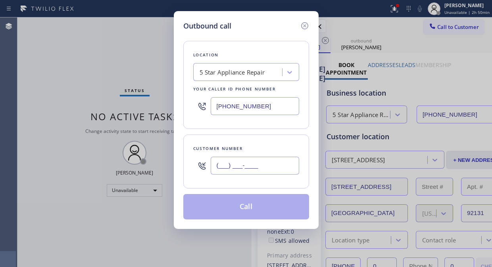
click at [211, 159] on input "(___) ___-____" at bounding box center [255, 166] width 88 height 18
click at [215, 168] on input "(___) ___-____" at bounding box center [255, 166] width 88 height 18
paste input "619) 299-4133"
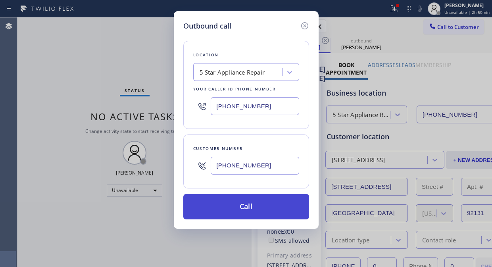
type input "[PHONE_NUMBER]"
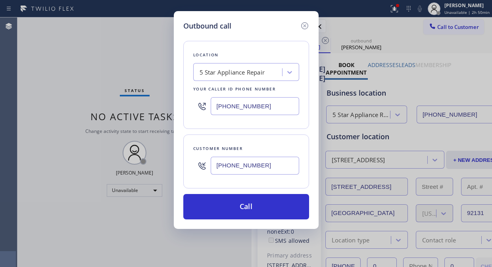
drag, startPoint x: 251, startPoint y: 205, endPoint x: 311, endPoint y: 51, distance: 166.0
click at [251, 205] on button "Call" at bounding box center [246, 206] width 126 height 25
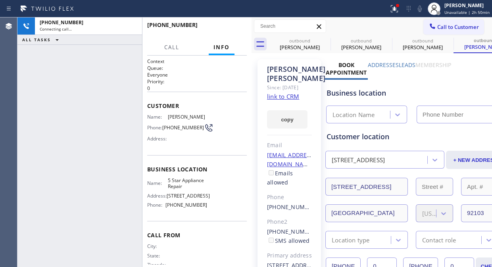
type input "[PHONE_NUMBER]"
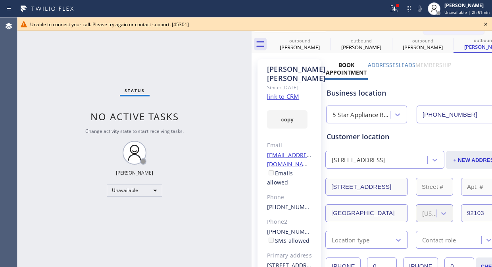
click at [486, 22] on icon at bounding box center [486, 24] width 10 height 10
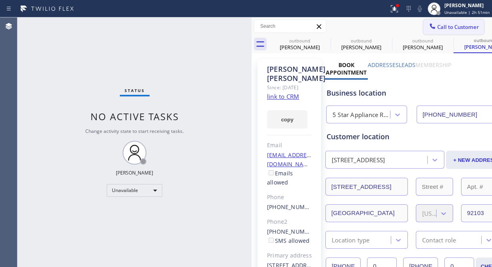
click at [460, 26] on span "Call to Customer" at bounding box center [458, 26] width 42 height 7
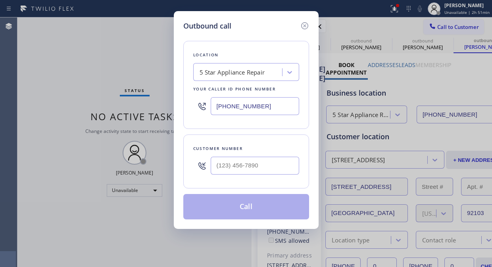
click at [230, 175] on div at bounding box center [255, 166] width 88 height 26
click at [225, 165] on input "(___) ___-____" at bounding box center [255, 166] width 88 height 18
paste input "619) 929-2591"
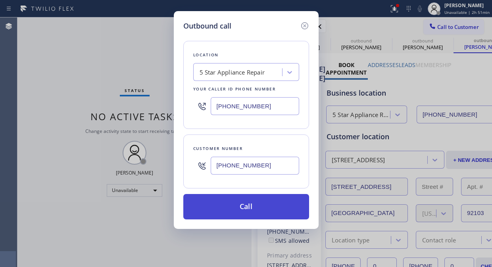
type input "[PHONE_NUMBER]"
click at [262, 207] on button "Call" at bounding box center [246, 206] width 126 height 25
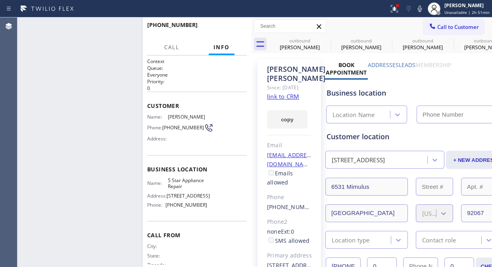
type input "[PHONE_NUMBER]"
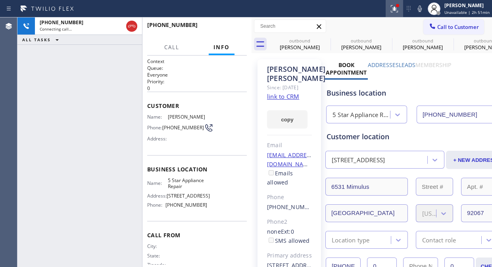
click at [395, 6] on icon at bounding box center [394, 9] width 10 height 10
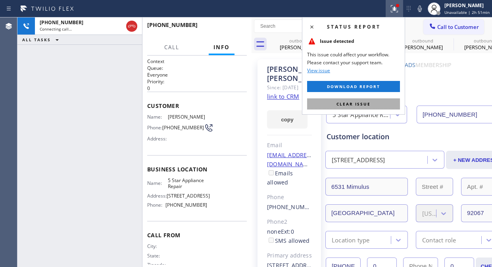
click at [357, 108] on button "Clear issue" at bounding box center [353, 103] width 93 height 11
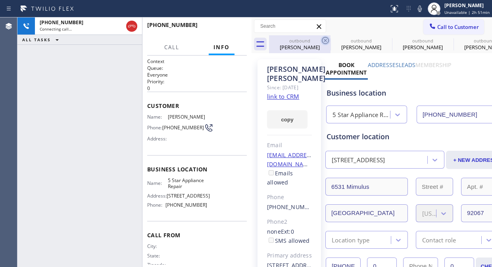
click at [327, 38] on icon at bounding box center [325, 41] width 10 height 10
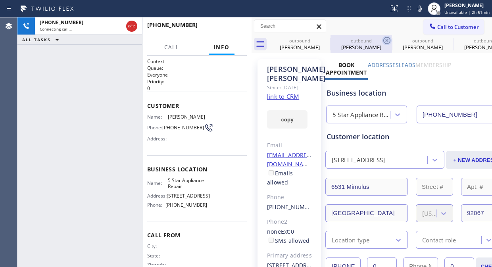
click at [382, 38] on icon at bounding box center [387, 41] width 10 height 10
click at [0, 0] on icon at bounding box center [0, 0] width 0 height 0
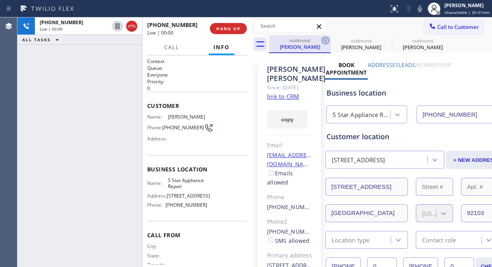
click at [324, 38] on icon at bounding box center [325, 41] width 10 height 10
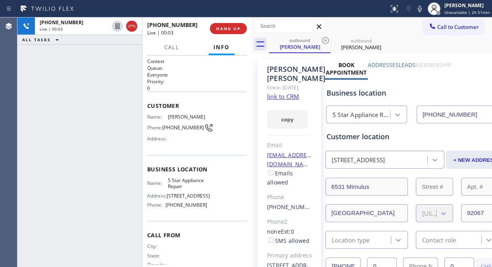
click at [283, 100] on link "link to CRM" at bounding box center [283, 96] width 32 height 8
click at [222, 25] on button "HANG UP" at bounding box center [228, 28] width 37 height 11
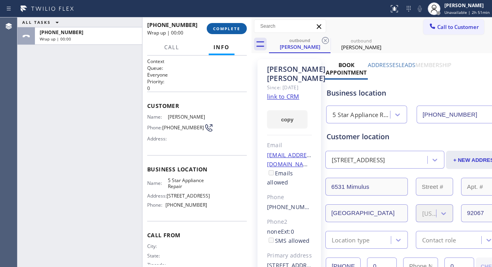
click at [224, 29] on span "COMPLETE" at bounding box center [226, 29] width 27 height 6
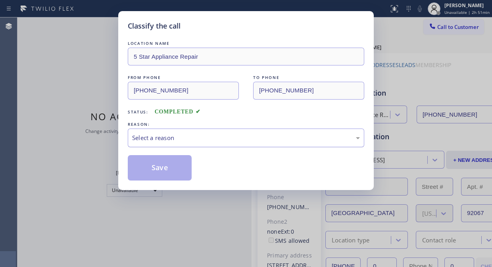
click at [235, 143] on div "Select a reason" at bounding box center [246, 137] width 236 height 19
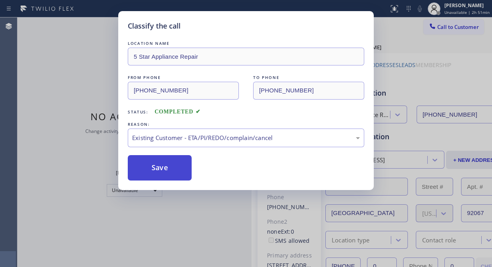
click at [177, 171] on button "Save" at bounding box center [160, 167] width 64 height 25
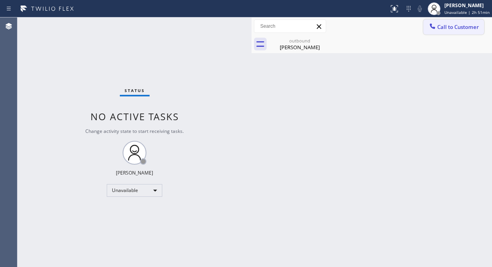
click at [439, 29] on span "Call to Customer" at bounding box center [458, 26] width 42 height 7
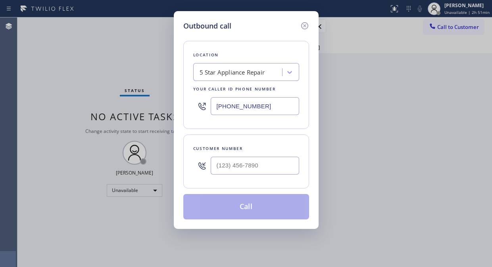
drag, startPoint x: 248, startPoint y: 176, endPoint x: 249, endPoint y: 162, distance: 14.7
click at [248, 176] on div at bounding box center [255, 166] width 88 height 26
click at [250, 159] on input "(___) ___-____" at bounding box center [255, 166] width 88 height 18
paste input "626) 541-7838"
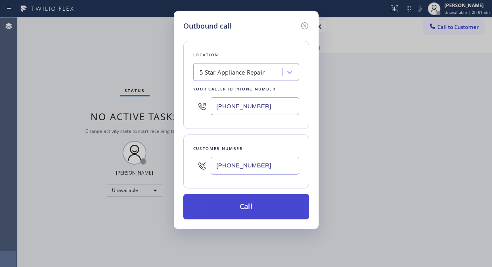
type input "[PHONE_NUMBER]"
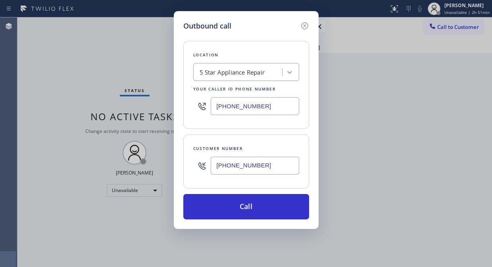
drag, startPoint x: 261, startPoint y: 207, endPoint x: 346, endPoint y: 36, distance: 191.3
click at [264, 207] on button "Call" at bounding box center [246, 206] width 126 height 25
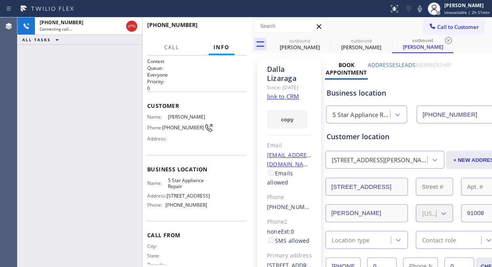
type input "[PHONE_NUMBER]"
click at [130, 25] on icon at bounding box center [132, 26] width 10 height 10
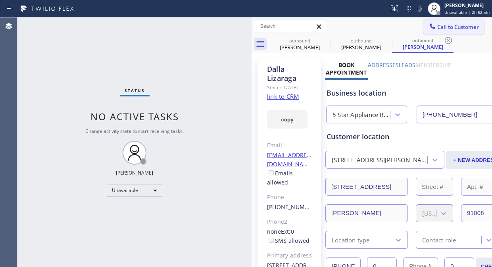
click at [457, 27] on span "Call to Customer" at bounding box center [458, 26] width 42 height 7
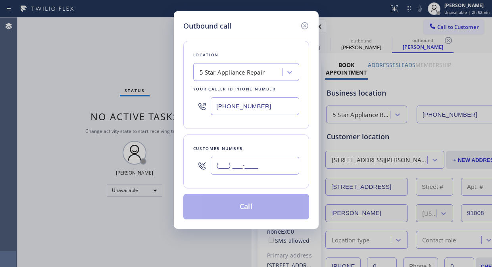
click at [216, 163] on input "(___) ___-____" at bounding box center [255, 166] width 88 height 18
paste input "310) 451-2807"
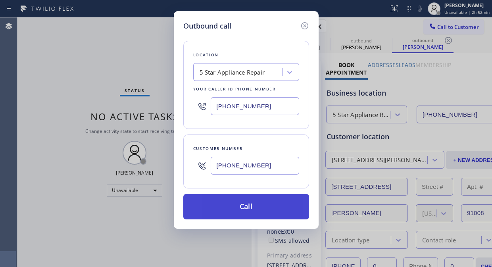
type input "[PHONE_NUMBER]"
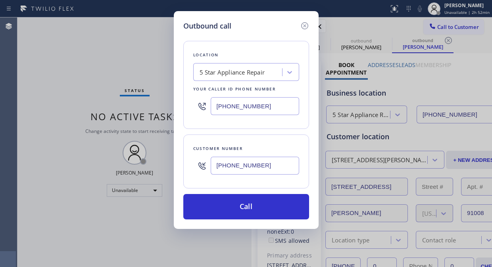
drag, startPoint x: 263, startPoint y: 210, endPoint x: 347, endPoint y: 49, distance: 181.8
click at [263, 210] on button "Call" at bounding box center [246, 206] width 126 height 25
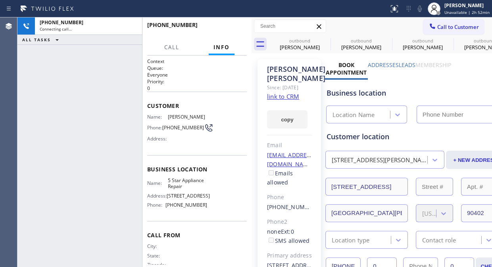
type input "[PHONE_NUMBER]"
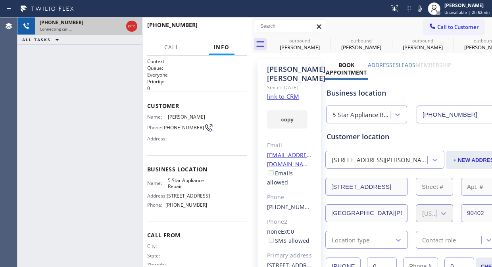
click at [132, 21] on icon at bounding box center [132, 26] width 10 height 10
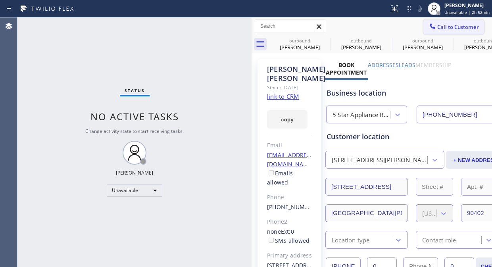
click at [439, 31] on button "Call to Customer" at bounding box center [453, 26] width 61 height 15
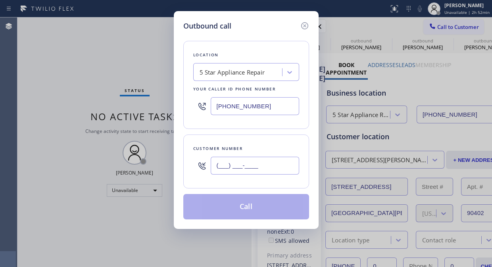
click at [221, 167] on input "(___) ___-____" at bounding box center [255, 166] width 88 height 18
paste input "170) 840-4126"
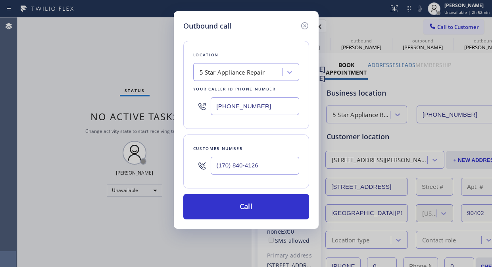
click at [216, 168] on input "(170) 840-4126" at bounding box center [255, 166] width 88 height 18
paste input "650) 851-3313"
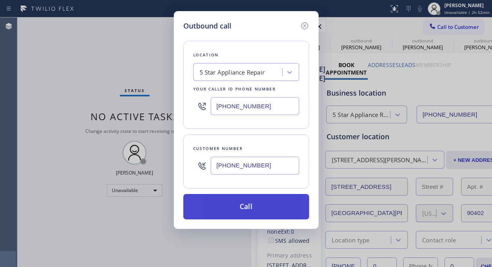
type input "[PHONE_NUMBER]"
click at [240, 202] on button "Call" at bounding box center [246, 206] width 126 height 25
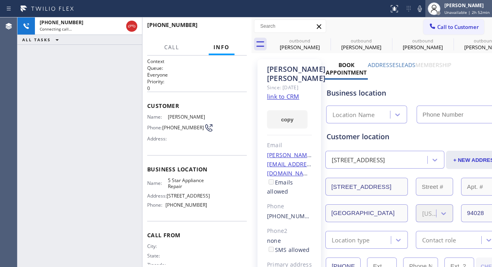
type input "[PHONE_NUMBER]"
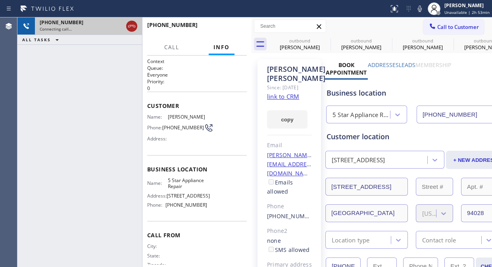
click at [133, 25] on icon at bounding box center [132, 26] width 10 height 10
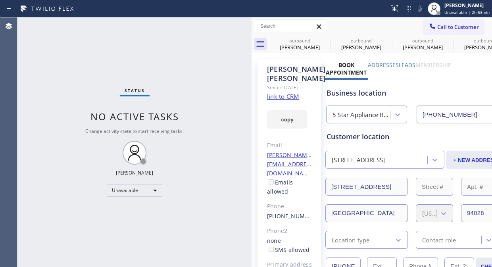
click at [440, 27] on span "Call to Customer" at bounding box center [458, 26] width 42 height 7
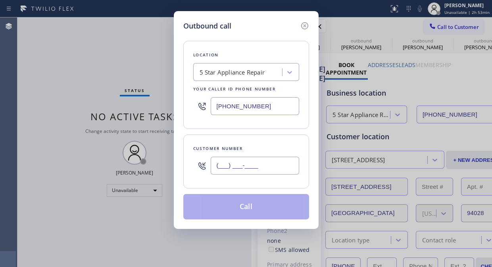
click at [238, 172] on input "(___) ___-____" at bounding box center [255, 166] width 88 height 18
paste input "818) 345-2500"
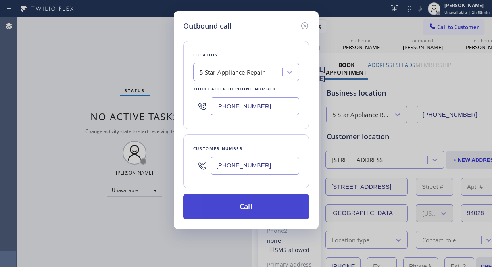
type input "[PHONE_NUMBER]"
drag, startPoint x: 254, startPoint y: 209, endPoint x: 255, endPoint y: 205, distance: 4.0
click at [254, 208] on button "Call" at bounding box center [246, 206] width 126 height 25
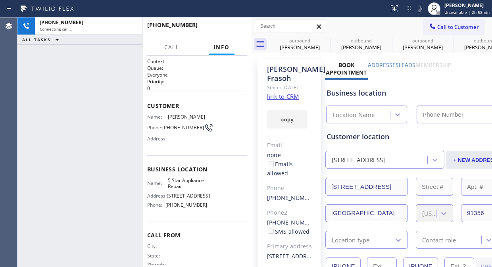
type input "[PHONE_NUMBER]"
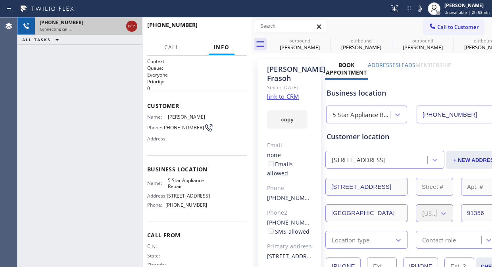
click at [135, 28] on icon at bounding box center [132, 26] width 10 height 10
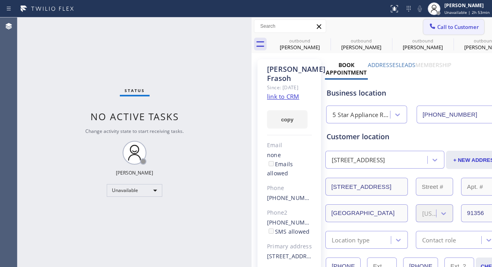
click at [423, 27] on button "Call to Customer" at bounding box center [453, 26] width 61 height 15
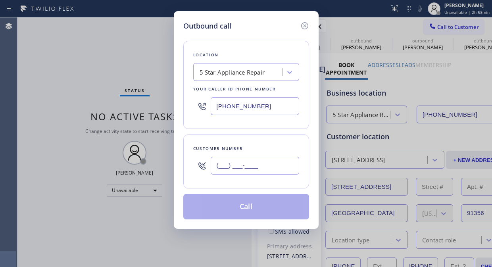
click at [216, 163] on input "(___) ___-____" at bounding box center [255, 166] width 88 height 18
paste input "310) 477-4726"
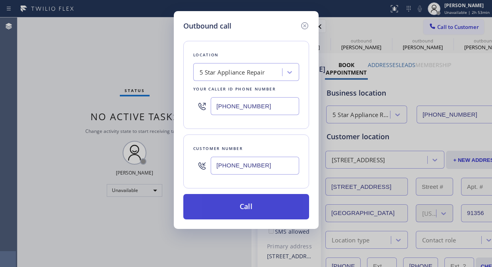
type input "[PHONE_NUMBER]"
drag, startPoint x: 239, startPoint y: 205, endPoint x: 244, endPoint y: 202, distance: 6.1
click at [240, 205] on button "Call" at bounding box center [246, 206] width 126 height 25
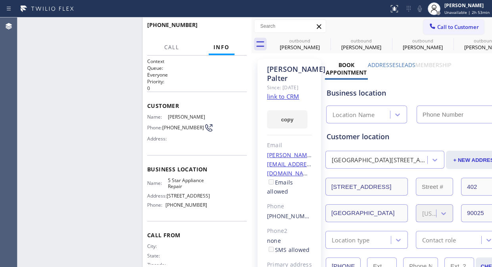
type input "[PHONE_NUMBER]"
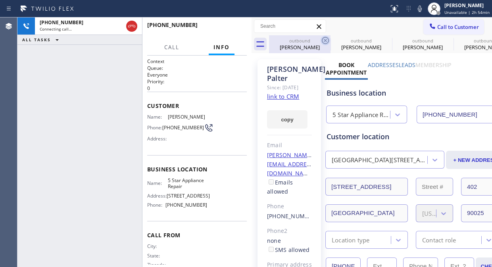
click at [328, 42] on icon at bounding box center [325, 40] width 7 height 7
click at [0, 0] on icon at bounding box center [0, 0] width 0 height 0
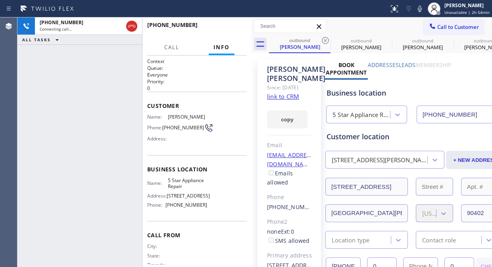
click at [328, 42] on icon at bounding box center [325, 40] width 7 height 7
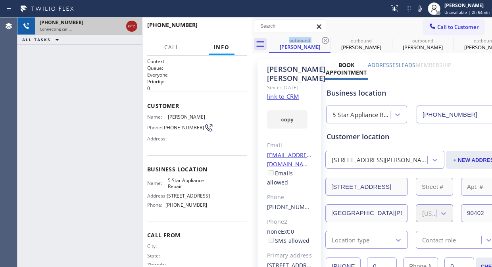
click at [132, 28] on icon at bounding box center [132, 26] width 10 height 10
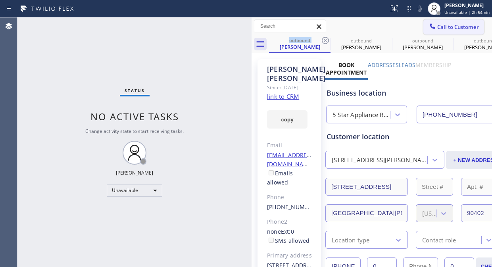
click at [438, 28] on span "Call to Customer" at bounding box center [458, 26] width 42 height 7
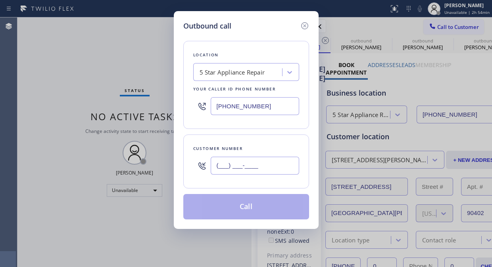
click at [213, 164] on input "(___) ___-____" at bounding box center [255, 166] width 88 height 18
paste input "626) 961-2446"
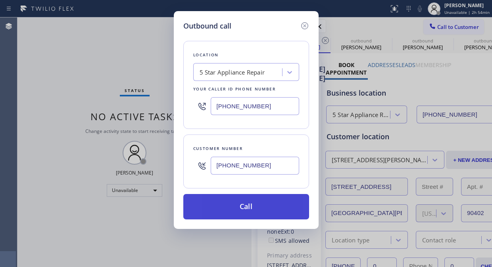
type input "[PHONE_NUMBER]"
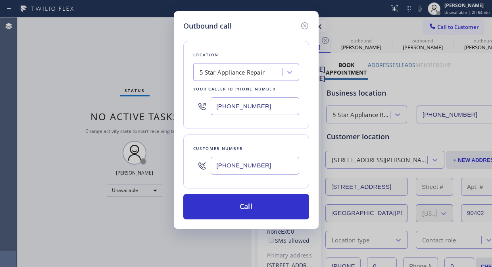
drag, startPoint x: 255, startPoint y: 211, endPoint x: 279, endPoint y: 181, distance: 37.8
click at [256, 211] on button "Call" at bounding box center [246, 206] width 126 height 25
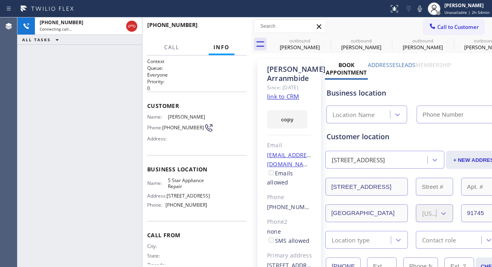
type input "[PHONE_NUMBER]"
click at [0, 0] on icon at bounding box center [0, 0] width 0 height 0
click at [382, 38] on icon at bounding box center [387, 41] width 10 height 10
click at [0, 0] on icon at bounding box center [0, 0] width 0 height 0
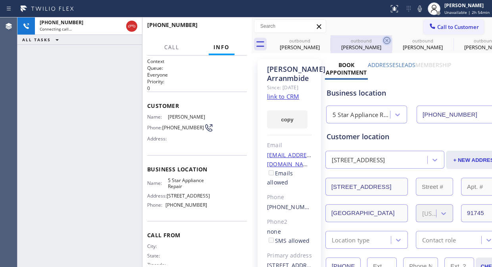
click at [0, 0] on icon at bounding box center [0, 0] width 0 height 0
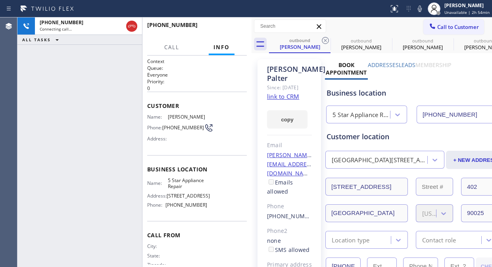
click at [324, 38] on icon at bounding box center [325, 41] width 10 height 10
click at [0, 0] on icon at bounding box center [0, 0] width 0 height 0
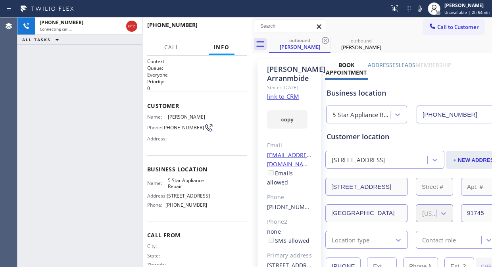
click at [324, 38] on icon at bounding box center [325, 41] width 10 height 10
click at [0, 0] on icon at bounding box center [0, 0] width 0 height 0
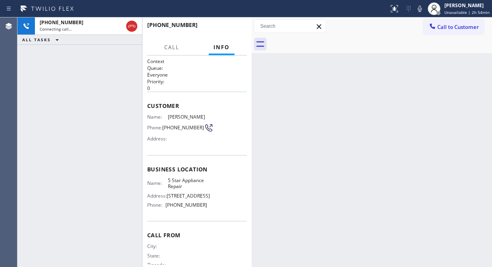
drag, startPoint x: 92, startPoint y: 25, endPoint x: 147, endPoint y: 5, distance: 58.9
click at [92, 25] on div "[PHONE_NUMBER]" at bounding box center [81, 22] width 83 height 7
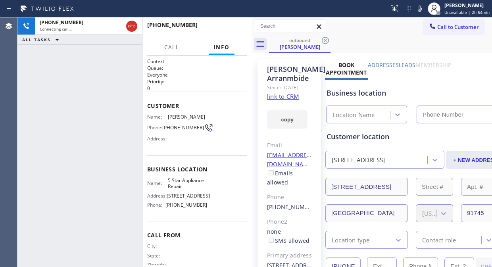
type input "[PHONE_NUMBER]"
drag, startPoint x: 119, startPoint y: 78, endPoint x: 131, endPoint y: 41, distance: 39.0
click at [119, 76] on div "[PHONE_NUMBER] Connecting call… ALL TASKS ALL TASKS ACTIVE TASKS TASKS IN WRAP …" at bounding box center [79, 141] width 125 height 249
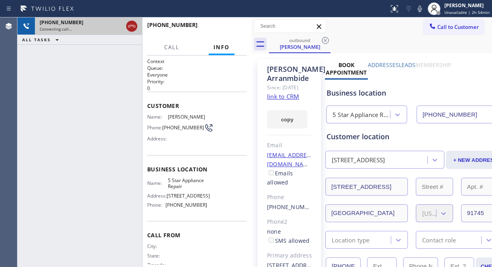
click at [134, 28] on icon at bounding box center [132, 26] width 10 height 10
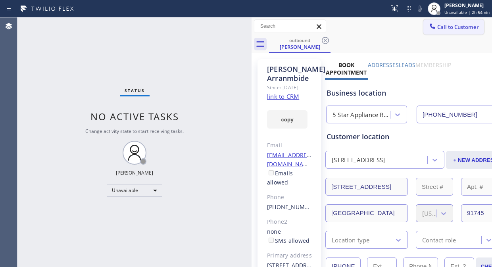
click at [441, 29] on span "Call to Customer" at bounding box center [458, 26] width 42 height 7
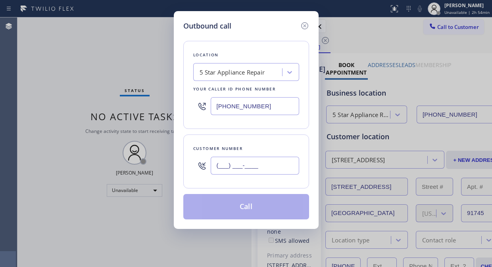
click at [215, 171] on input "(___) ___-____" at bounding box center [255, 166] width 88 height 18
paste input "212) 737-8447"
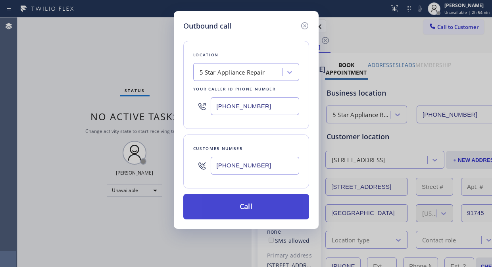
type input "[PHONE_NUMBER]"
click at [259, 209] on button "Call" at bounding box center [246, 206] width 126 height 25
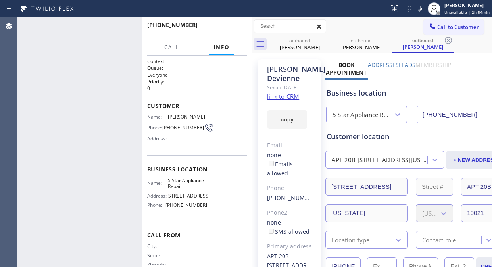
type input "[PHONE_NUMBER]"
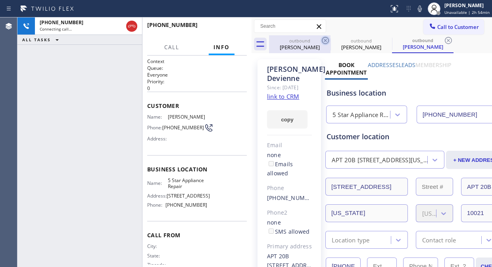
click at [322, 40] on icon at bounding box center [325, 40] width 7 height 7
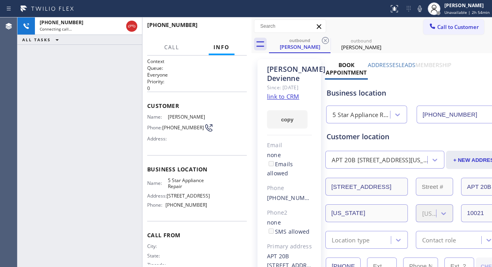
click at [322, 40] on icon at bounding box center [325, 40] width 7 height 7
drag, startPoint x: 111, startPoint y: 98, endPoint x: 118, endPoint y: 78, distance: 21.6
click at [111, 98] on div "[PHONE_NUMBER] Connecting call… ALL TASKS ALL TASKS ACTIVE TASKS TASKS IN WRAP …" at bounding box center [79, 141] width 125 height 249
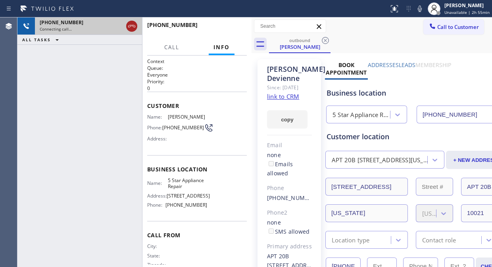
click at [133, 31] on icon at bounding box center [132, 26] width 10 height 10
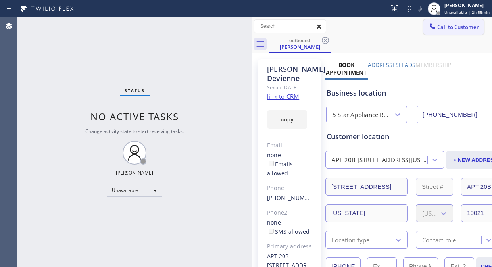
click at [437, 24] on span "Call to Customer" at bounding box center [458, 26] width 42 height 7
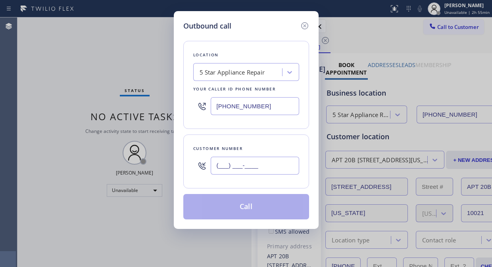
click at [216, 171] on input "(___) ___-____" at bounding box center [255, 166] width 88 height 18
paste input "718) 565-2799"
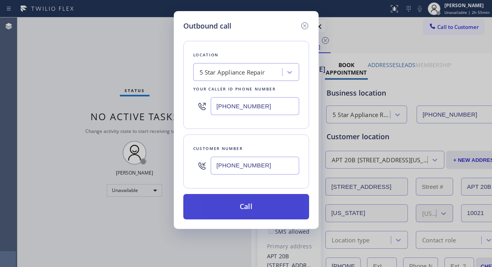
type input "[PHONE_NUMBER]"
click at [268, 208] on button "Call" at bounding box center [246, 206] width 126 height 25
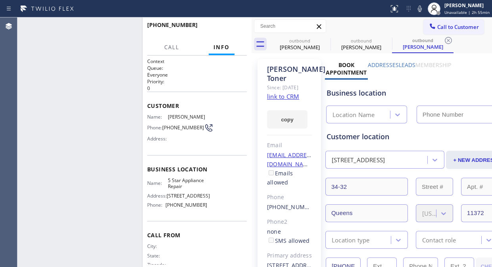
type input "[PHONE_NUMBER]"
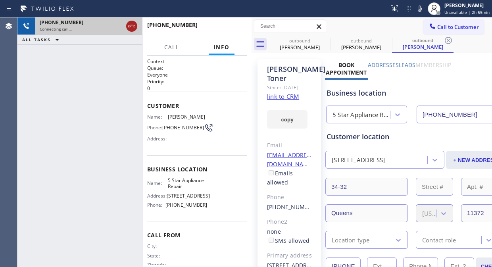
click at [130, 29] on icon at bounding box center [132, 26] width 10 height 10
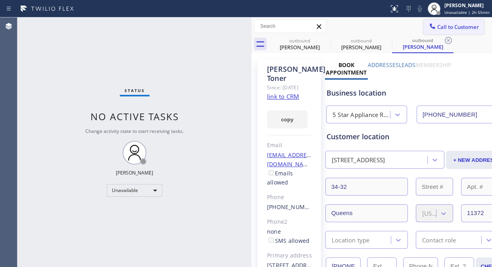
click at [454, 26] on span "Call to Customer" at bounding box center [458, 26] width 42 height 7
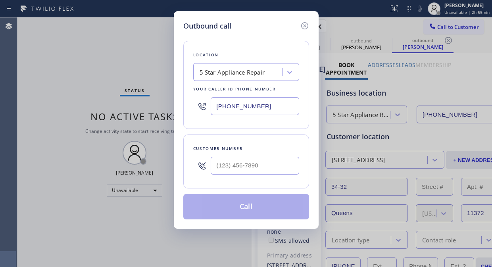
click at [214, 105] on input "[PHONE_NUMBER]" at bounding box center [255, 106] width 88 height 18
paste input "650) 229-6946"
type input "[PHONE_NUMBER]"
click at [89, 44] on div "Outbound call Location [GEOGRAPHIC_DATA] Appliance Co Your caller id phone numb…" at bounding box center [246, 133] width 492 height 267
click at [217, 166] on input "(___) ___-____" at bounding box center [255, 166] width 88 height 18
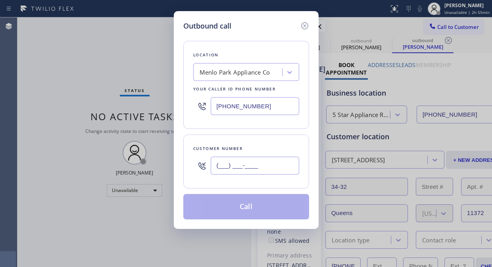
paste input "310) 384-3299"
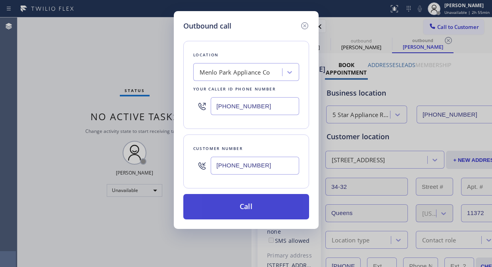
type input "[PHONE_NUMBER]"
click at [249, 210] on button "Call" at bounding box center [246, 206] width 126 height 25
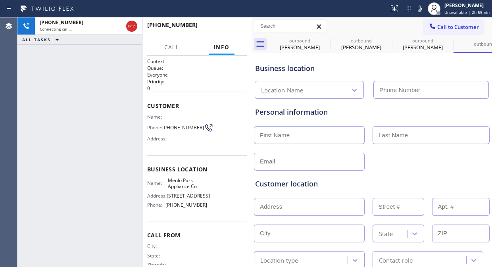
type input "[PHONE_NUMBER]"
click at [224, 29] on span "HANG UP" at bounding box center [228, 29] width 24 height 6
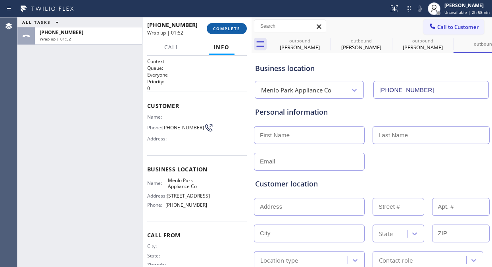
click at [233, 28] on span "COMPLETE" at bounding box center [226, 29] width 27 height 6
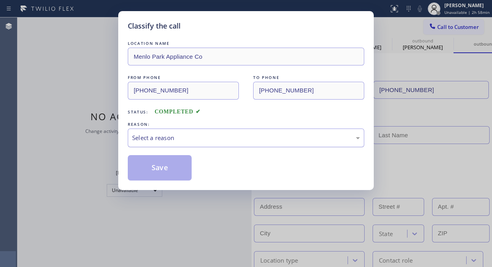
click at [224, 138] on div "Select a reason" at bounding box center [246, 137] width 228 height 9
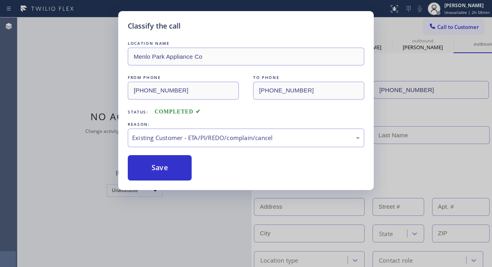
drag, startPoint x: 175, startPoint y: 170, endPoint x: 437, endPoint y: 50, distance: 287.3
click at [176, 171] on button "Save" at bounding box center [160, 167] width 64 height 25
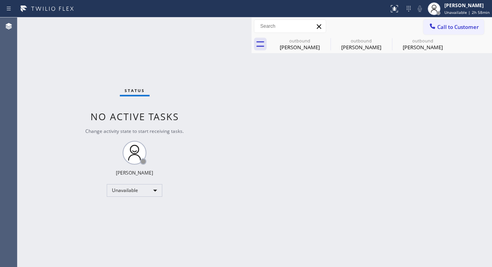
click at [443, 28] on span "Call to Customer" at bounding box center [458, 26] width 42 height 7
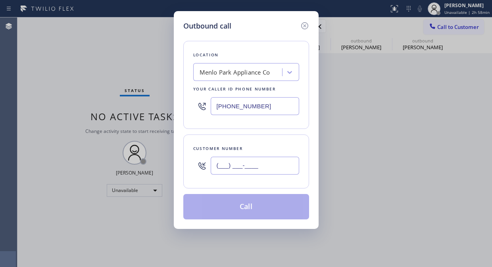
click at [217, 172] on input "(___) ___-____" at bounding box center [255, 166] width 88 height 18
paste input "708) 404-1261"
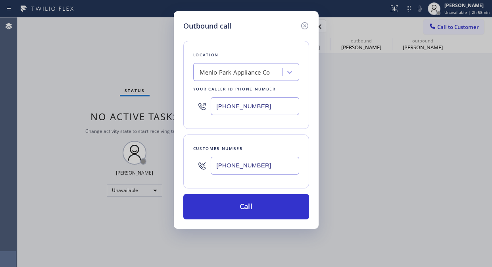
type input "[PHONE_NUMBER]"
click at [212, 110] on input "[PHONE_NUMBER]" at bounding box center [255, 106] width 88 height 18
paste input "323) 416-2342"
type input "[PHONE_NUMBER]"
click at [50, 98] on div "Outbound call Location 4B2.Paid Viking Repair Service Your caller id phone numb…" at bounding box center [246, 133] width 492 height 267
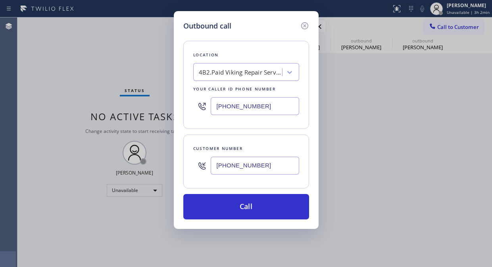
click at [216, 165] on input "[PHONE_NUMBER]" at bounding box center [255, 166] width 88 height 18
paste input "text"
type input "[PHONE_NUMBER]"
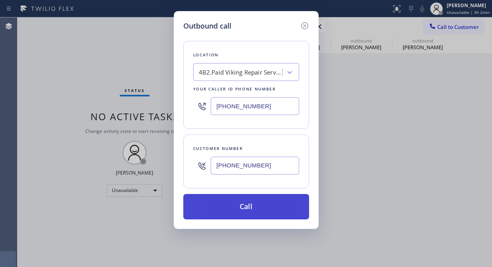
click at [268, 213] on button "Call" at bounding box center [246, 206] width 126 height 25
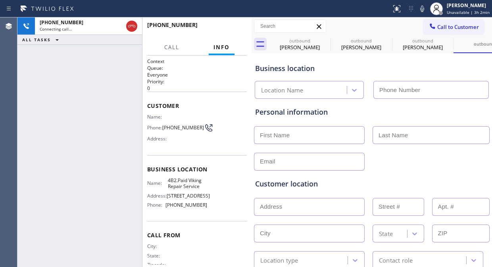
click at [73, 110] on div "[PHONE_NUMBER] Connecting call… ALL TASKS ALL TASKS ACTIVE TASKS TASKS IN WRAP …" at bounding box center [79, 141] width 125 height 249
type input "[PHONE_NUMBER]"
click at [324, 38] on icon at bounding box center [325, 41] width 10 height 10
click at [0, 0] on icon at bounding box center [0, 0] width 0 height 0
type input "[PHONE_NUMBER]"
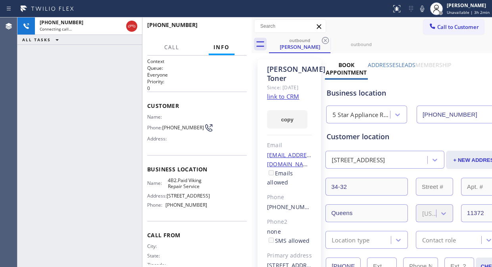
click at [324, 38] on icon at bounding box center [325, 41] width 10 height 10
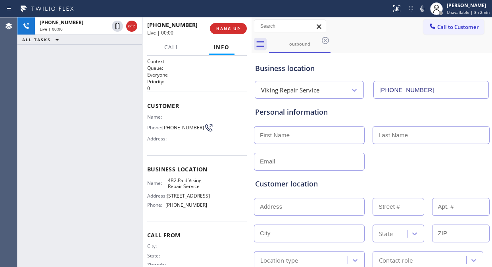
click at [106, 124] on div "[PHONE_NUMBER] Live | 00:00 ALL TASKS ALL TASKS ACTIVE TASKS TASKS IN WRAP UP" at bounding box center [79, 141] width 125 height 249
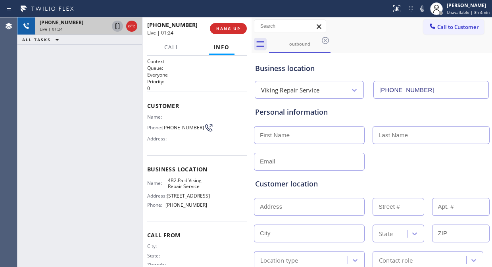
click at [114, 28] on icon at bounding box center [118, 26] width 10 height 10
click at [116, 132] on div "[PHONE_NUMBER] Live | 01:58 ALL TASKS ALL TASKS ACTIVE TASKS TASKS IN WRAP UP" at bounding box center [79, 141] width 125 height 249
click at [113, 29] on icon at bounding box center [118, 26] width 10 height 10
click at [420, 10] on icon at bounding box center [422, 9] width 10 height 10
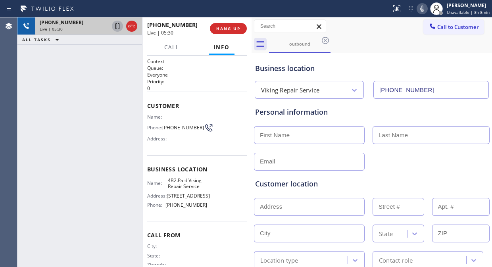
click at [420, 10] on icon at bounding box center [422, 9] width 10 height 10
click at [422, 6] on icon at bounding box center [422, 9] width 10 height 10
click at [422, 7] on icon at bounding box center [422, 9] width 10 height 10
click at [50, 112] on div "[PHONE_NUMBER] Live | 05:57 ALL TASKS ALL TASKS ACTIVE TASKS TASKS IN WRAP UP" at bounding box center [79, 141] width 125 height 249
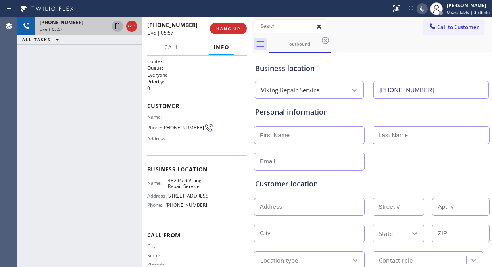
click at [271, 134] on input "text" at bounding box center [309, 135] width 111 height 18
paste input "[PERSON_NAME]"
type input "[PERSON_NAME]"
click at [98, 101] on div "[PHONE_NUMBER] Live | 06:02 ALL TASKS ALL TASKS ACTIVE TASKS TASKS IN WRAP UP" at bounding box center [79, 141] width 125 height 249
click at [269, 157] on input "text" at bounding box center [309, 162] width 111 height 18
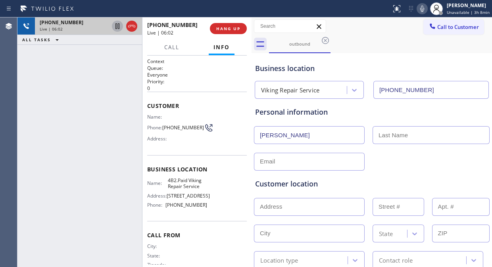
paste input "[EMAIL_ADDRESS][DOMAIN_NAME]"
type input "[EMAIL_ADDRESS][DOMAIN_NAME]"
click at [304, 199] on input "text" at bounding box center [309, 207] width 111 height 18
paste input "[STREET_ADDRESS]"
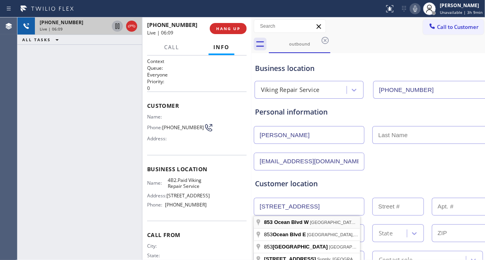
type input "[STREET_ADDRESS]"
type input "853"
type input "Holden Beach"
type input "28462"
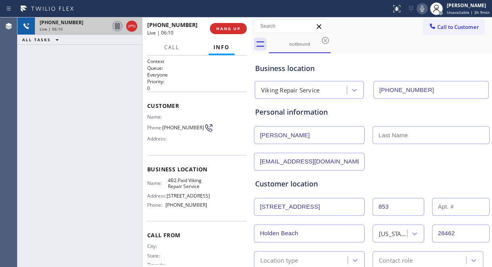
click at [387, 177] on div "Customer location >> ADD NEW ADDRESS << + NEW ADDRESS [STREET_ADDRESS][US_STATE…" at bounding box center [371, 220] width 236 height 98
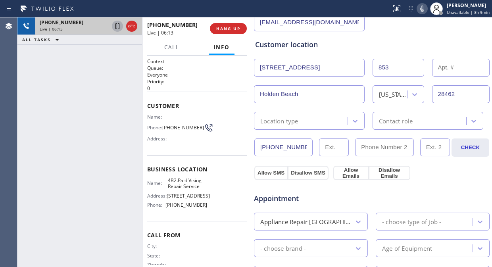
scroll to position [176, 0]
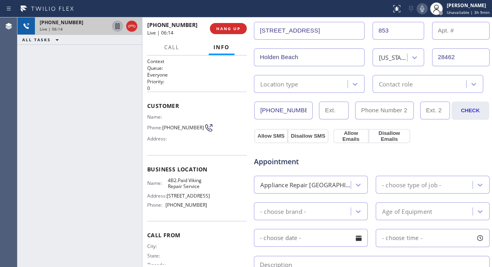
click at [308, 86] on div "Location type" at bounding box center [301, 84] width 91 height 14
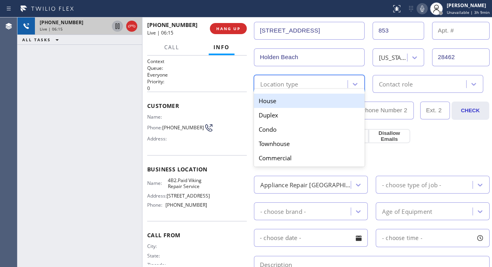
drag, startPoint x: 296, startPoint y: 105, endPoint x: 340, endPoint y: 95, distance: 45.1
click at [297, 105] on div "House" at bounding box center [309, 101] width 111 height 14
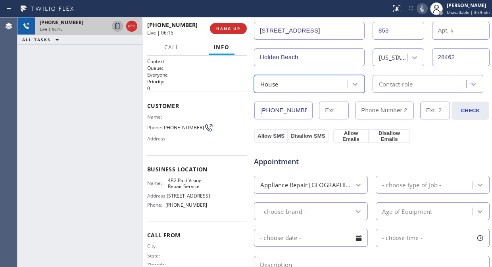
click at [374, 92] on div "Contact role" at bounding box center [427, 84] width 111 height 18
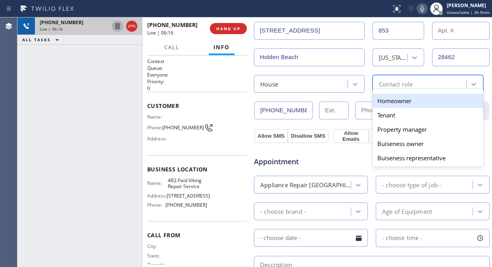
click at [379, 103] on div "Homeowner" at bounding box center [427, 101] width 111 height 14
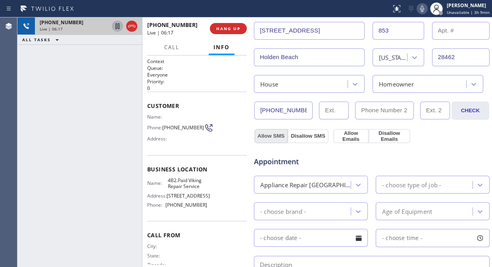
click at [264, 133] on button "Allow SMS" at bounding box center [270, 136] width 33 height 14
click at [352, 138] on button "Allow Emails" at bounding box center [350, 136] width 35 height 14
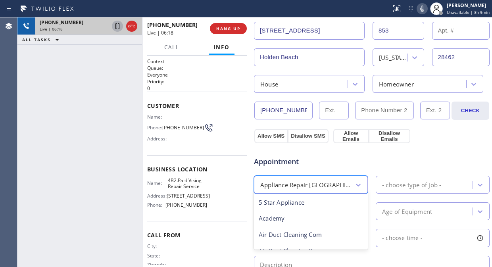
click at [316, 187] on div "Appliance Repair [GEOGRAPHIC_DATA]" at bounding box center [305, 184] width 91 height 9
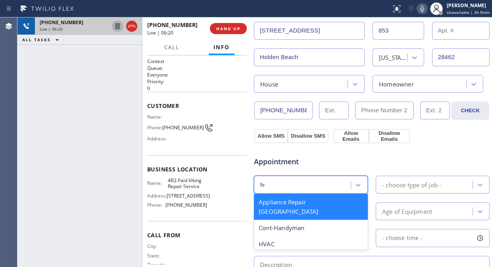
scroll to position [0, 0]
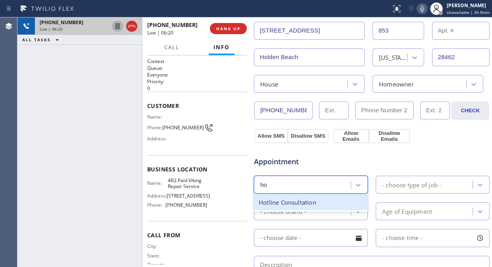
type input "ho"
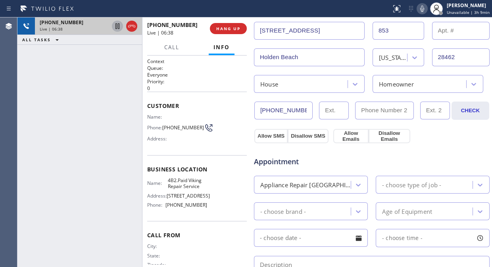
click at [329, 184] on div "Appliance Repair [GEOGRAPHIC_DATA]" at bounding box center [305, 184] width 91 height 9
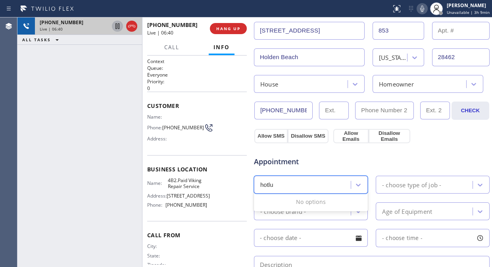
type input "hotl"
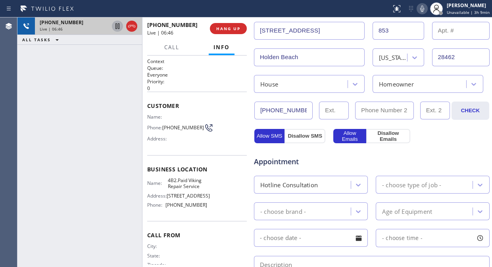
click at [431, 185] on div "- choose type of job -" at bounding box center [411, 184] width 59 height 9
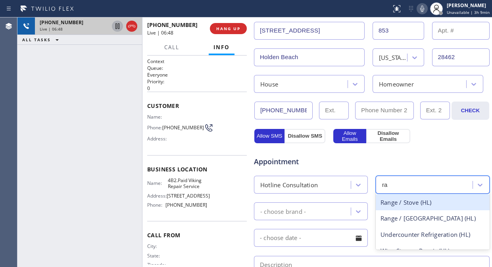
type input "r"
type input "cook"
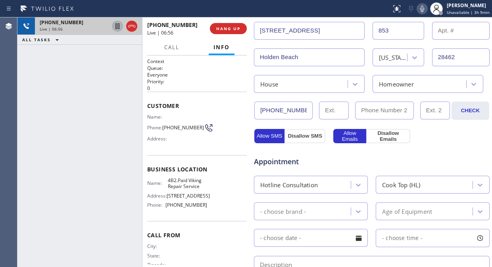
click at [328, 211] on div "- choose brand -" at bounding box center [303, 211] width 94 height 14
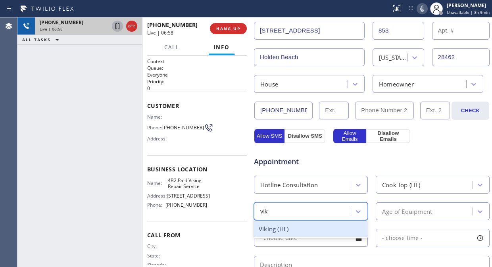
type input "viki"
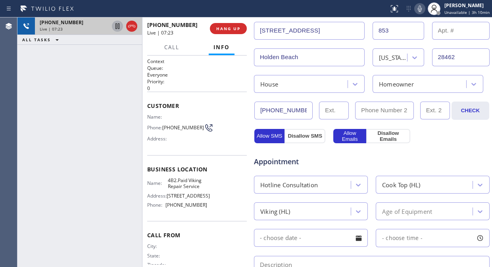
click at [421, 209] on div "Age of Equipment" at bounding box center [407, 211] width 50 height 9
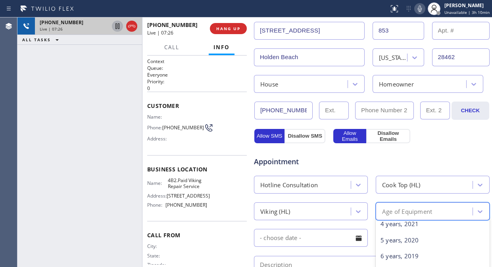
scroll to position [88, 0]
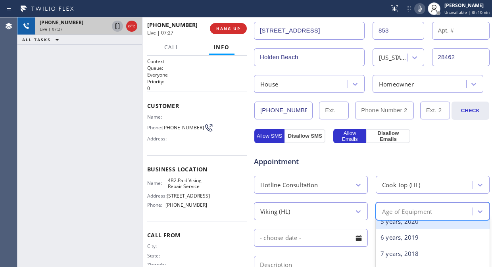
click at [422, 225] on div "5 years, 2020" at bounding box center [433, 221] width 114 height 16
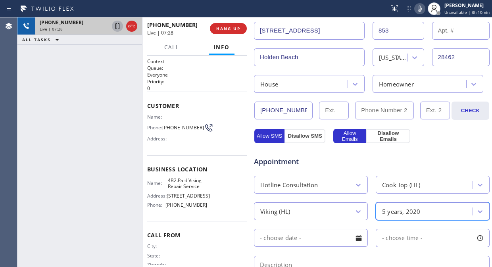
click at [437, 151] on div "Appointment" at bounding box center [371, 157] width 237 height 20
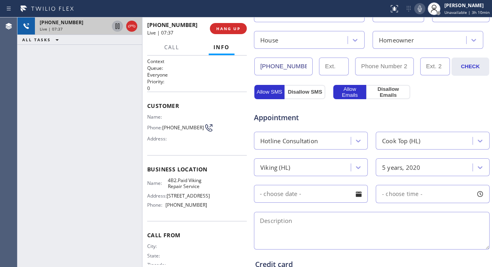
click at [354, 195] on div at bounding box center [358, 193] width 13 height 13
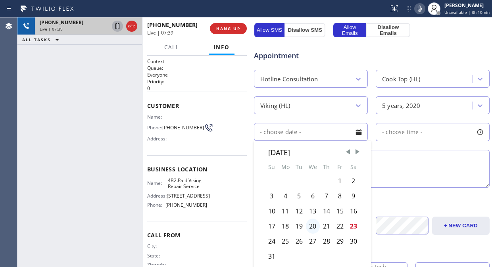
scroll to position [308, 0]
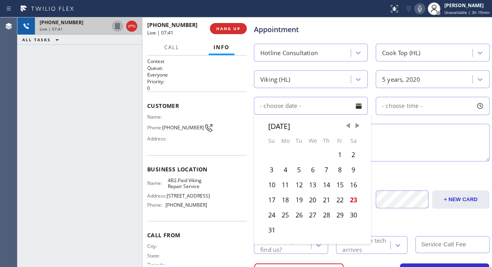
click at [382, 143] on textarea at bounding box center [372, 143] width 236 height 38
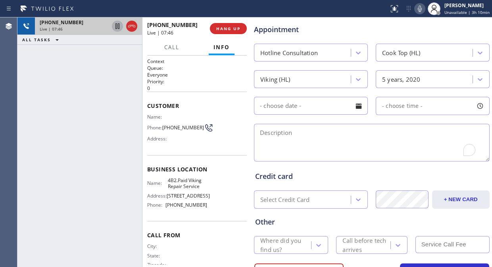
click at [325, 136] on textarea "To enrich screen reader interactions, please activate Accessibility in Grammarl…" at bounding box center [372, 143] width 236 height 38
click at [353, 106] on div at bounding box center [358, 105] width 13 height 13
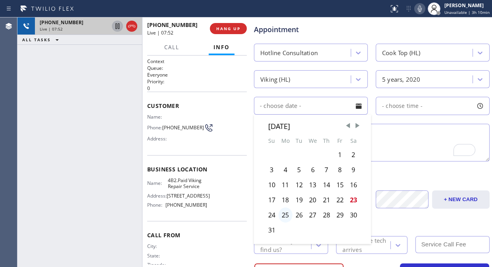
click at [286, 214] on div "25" at bounding box center [285, 214] width 14 height 15
type input "[DATE]"
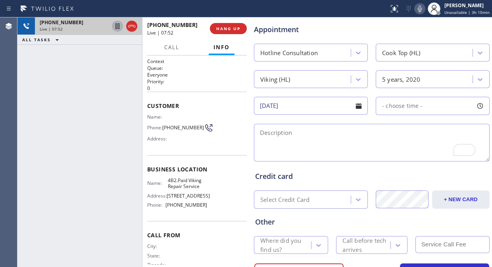
click at [401, 109] on span "- choose time -" at bounding box center [402, 106] width 40 height 8
click at [112, 115] on div "[PHONE_NUMBER] Live | 07:59 ALL TASKS ALL TASKS ACTIVE TASKS TASKS IN WRAP UP" at bounding box center [79, 141] width 125 height 249
click at [82, 104] on div "[PHONE_NUMBER] Live | 08:07 ALL TASKS ALL TASKS ACTIVE TASKS TASKS IN WRAP UP" at bounding box center [79, 141] width 125 height 249
click at [396, 106] on span "- choose time -" at bounding box center [402, 106] width 40 height 8
drag, startPoint x: 378, startPoint y: 153, endPoint x: 413, endPoint y: 156, distance: 34.6
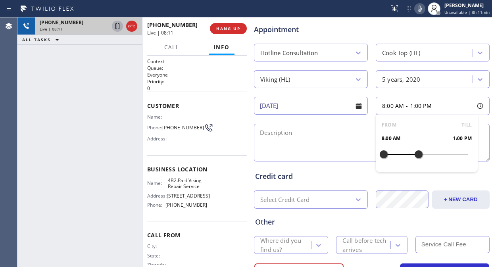
click at [414, 156] on div at bounding box center [419, 154] width 10 height 17
drag, startPoint x: 381, startPoint y: 155, endPoint x: 415, endPoint y: 155, distance: 34.1
click at [415, 154] on div at bounding box center [425, 154] width 84 height 0
click at [312, 133] on textarea "To enrich screen reader interactions, please activate Accessibility in Grammarl…" at bounding box center [372, 143] width 236 height 38
click at [424, 103] on span "1:00 PM" at bounding box center [420, 106] width 21 height 8
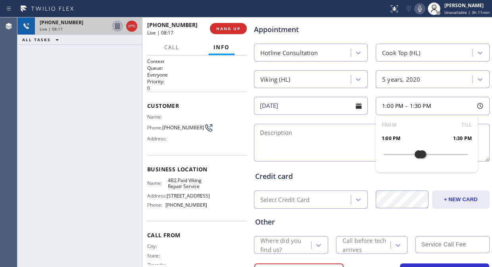
click at [417, 155] on div at bounding box center [422, 154] width 10 height 17
drag, startPoint x: 309, startPoint y: 139, endPoint x: 315, endPoint y: 140, distance: 6.1
click at [308, 139] on textarea "To enrich screen reader interactions, please activate Accessibility in Grammarl…" at bounding box center [372, 143] width 236 height 38
type textarea "HOTLINE"
click at [275, 250] on div "Where did you find us?" at bounding box center [285, 245] width 50 height 18
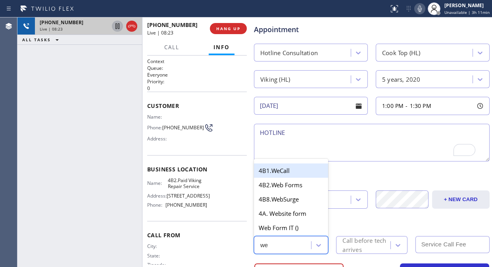
type input "web"
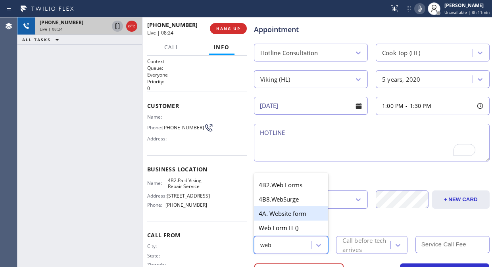
click at [299, 209] on div "4A. Website form" at bounding box center [291, 213] width 74 height 14
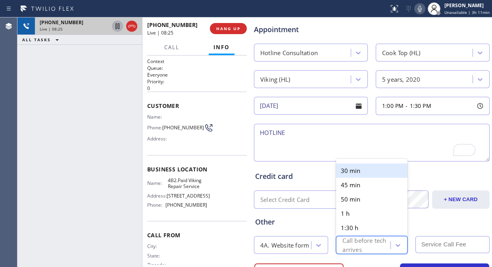
click at [377, 246] on div "Call before tech arrives" at bounding box center [365, 245] width 47 height 18
click at [361, 171] on div "30 min" at bounding box center [371, 170] width 71 height 14
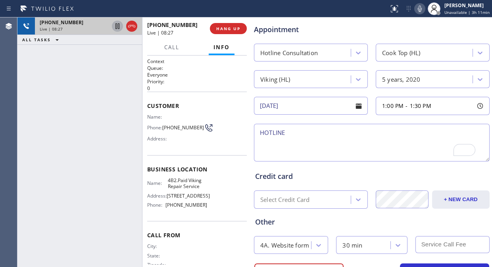
click at [373, 153] on textarea "HOTLINE" at bounding box center [372, 143] width 236 height 38
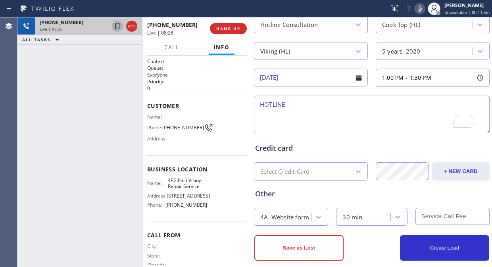
scroll to position [347, 0]
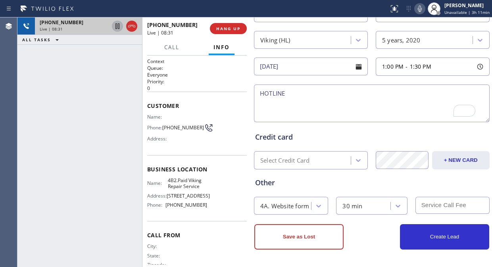
click at [386, 100] on textarea "HOTLINE" at bounding box center [372, 103] width 236 height 38
click at [327, 94] on textarea "HOTLINE" at bounding box center [372, 103] width 236 height 38
click at [418, 10] on icon at bounding box center [420, 9] width 10 height 10
click at [114, 28] on icon at bounding box center [118, 26] width 10 height 10
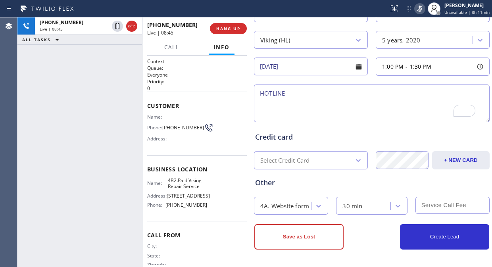
drag, startPoint x: 313, startPoint y: 101, endPoint x: 346, endPoint y: 133, distance: 46.0
click at [314, 101] on textarea "HOTLINE" at bounding box center [372, 103] width 236 height 38
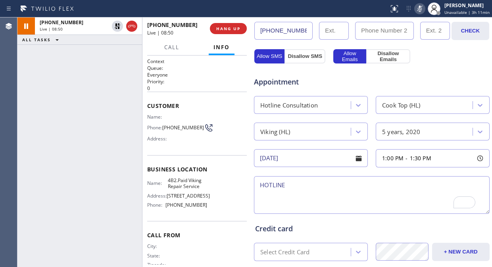
scroll to position [0, 0]
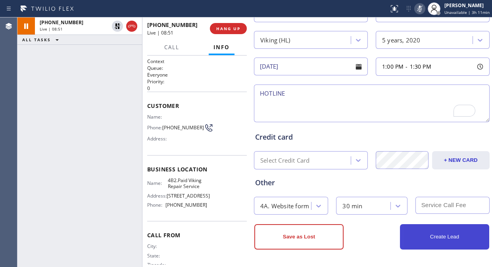
click at [433, 234] on button "Create Lead" at bounding box center [444, 236] width 89 height 25
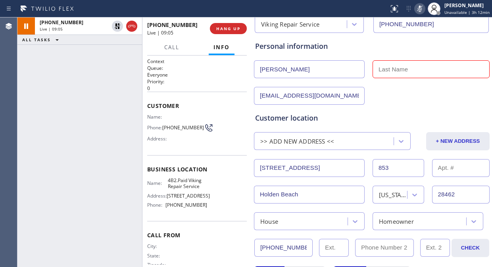
click at [376, 69] on input "text" at bounding box center [430, 69] width 117 height 18
paste input "Ellenbaum"
type input "Ellenbaum"
click at [373, 90] on div "[EMAIL_ADDRESS][DOMAIN_NAME]" at bounding box center [371, 94] width 237 height 19
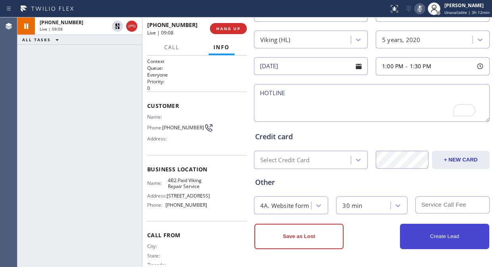
click at [418, 236] on button "Create Lead" at bounding box center [444, 236] width 89 height 25
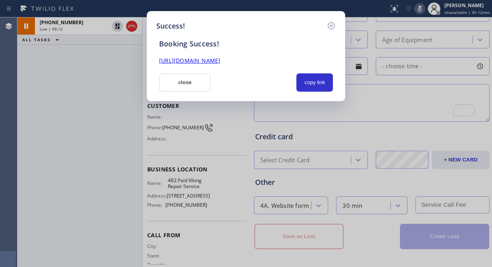
click at [220, 59] on link "[URL][DOMAIN_NAME]" at bounding box center [189, 61] width 61 height 8
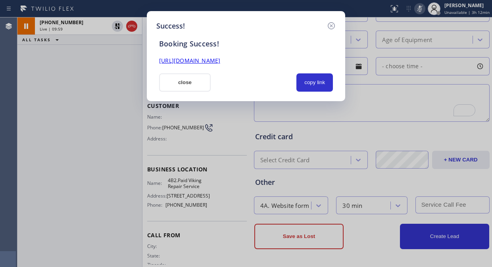
scroll to position [375, 0]
click at [185, 84] on button "close" at bounding box center [185, 82] width 52 height 18
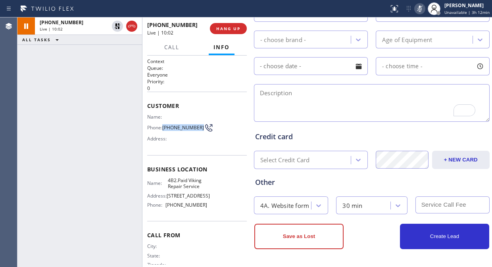
drag, startPoint x: 168, startPoint y: 129, endPoint x: 167, endPoint y: 118, distance: 10.7
click at [163, 125] on span "[PHONE_NUMBER]" at bounding box center [183, 128] width 42 height 6
copy span "[PHONE_NUMBER]"
click at [419, 9] on icon at bounding box center [420, 9] width 10 height 10
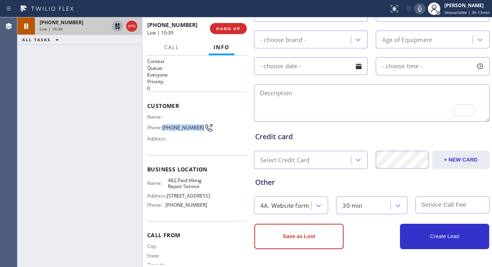
click at [114, 25] on icon at bounding box center [118, 26] width 10 height 10
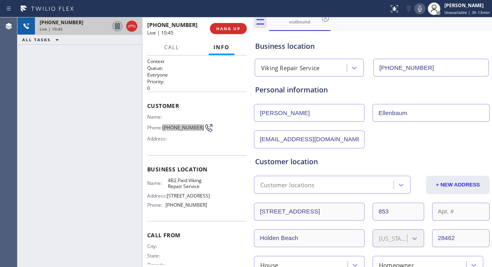
scroll to position [11, 0]
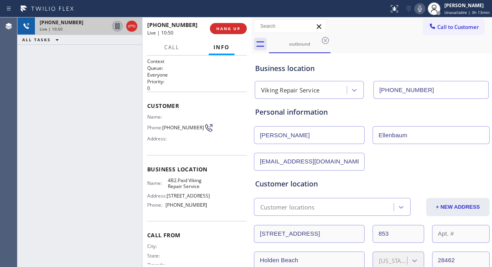
click at [324, 117] on div "Personal information" at bounding box center [371, 112] width 233 height 11
click at [179, 130] on span "[PHONE_NUMBER]" at bounding box center [183, 128] width 42 height 6
click at [230, 29] on span "HANG UP" at bounding box center [228, 29] width 24 height 6
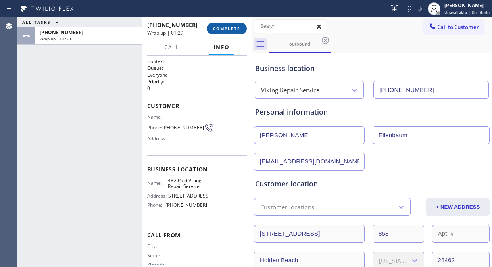
click at [217, 32] on button "COMPLETE" at bounding box center [227, 28] width 40 height 11
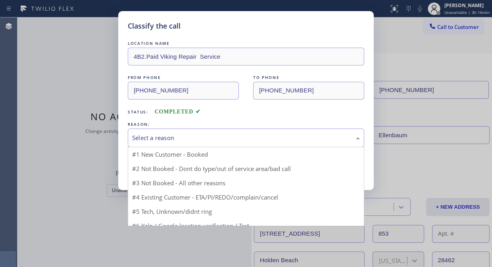
click at [195, 140] on div "Select a reason" at bounding box center [246, 137] width 228 height 9
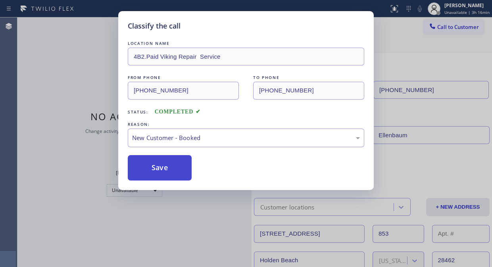
click at [172, 172] on button "Save" at bounding box center [160, 167] width 64 height 25
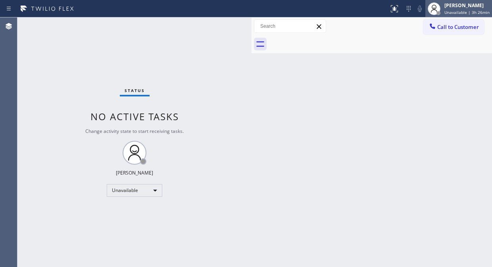
click at [433, 14] on div at bounding box center [433, 8] width 13 height 13
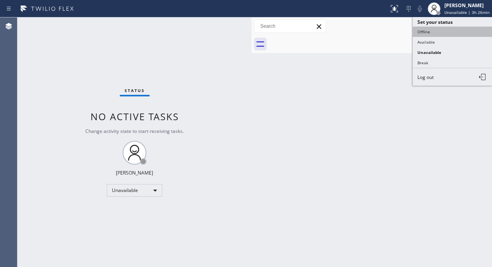
click at [420, 34] on button "Offline" at bounding box center [451, 32] width 79 height 10
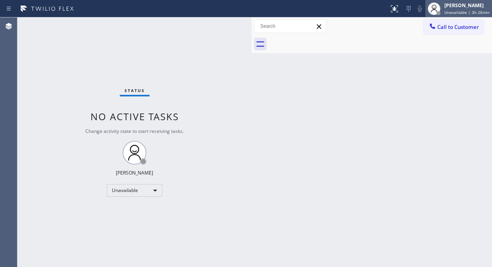
click at [464, 5] on div "[PERSON_NAME]" at bounding box center [466, 5] width 45 height 7
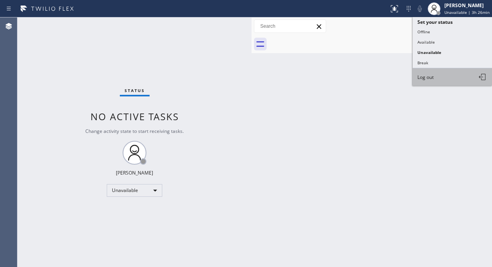
click at [437, 81] on button "Log out" at bounding box center [451, 76] width 79 height 17
